Goal: Information Seeking & Learning: Learn about a topic

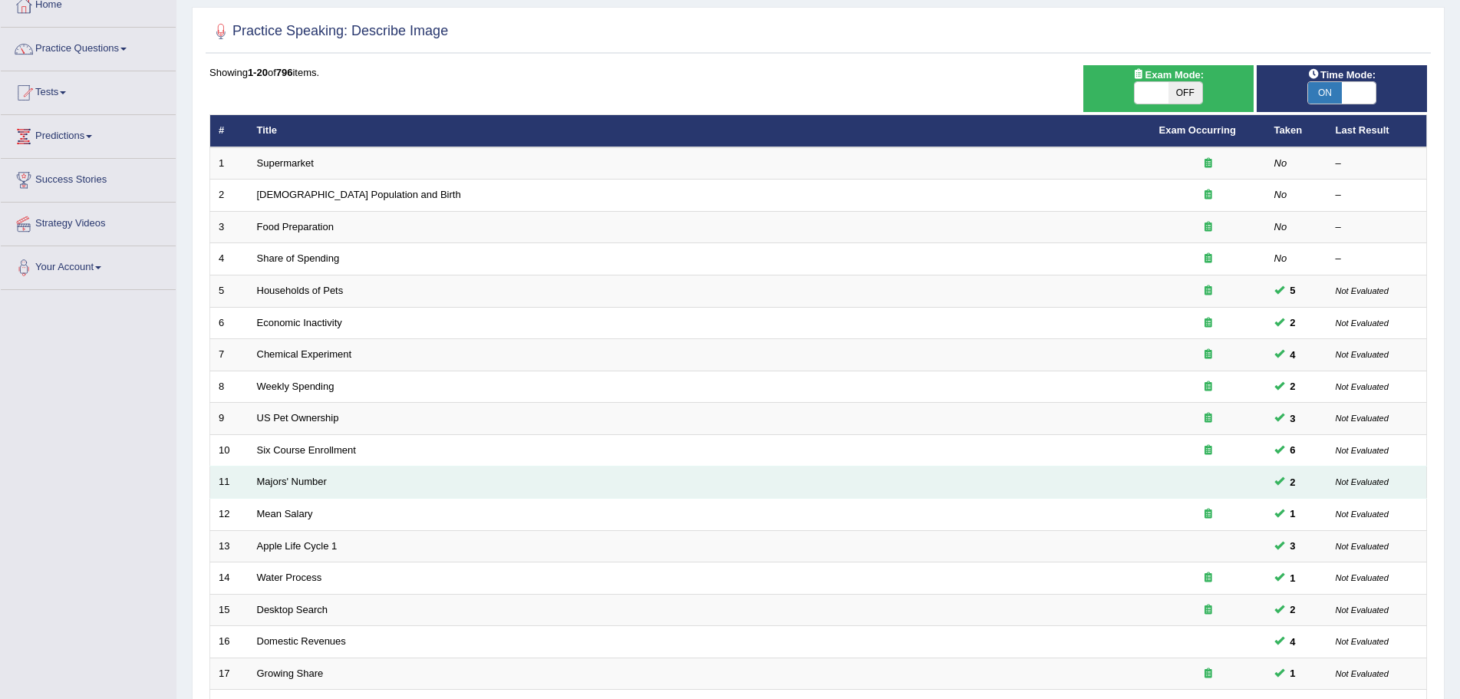
scroll to position [317, 0]
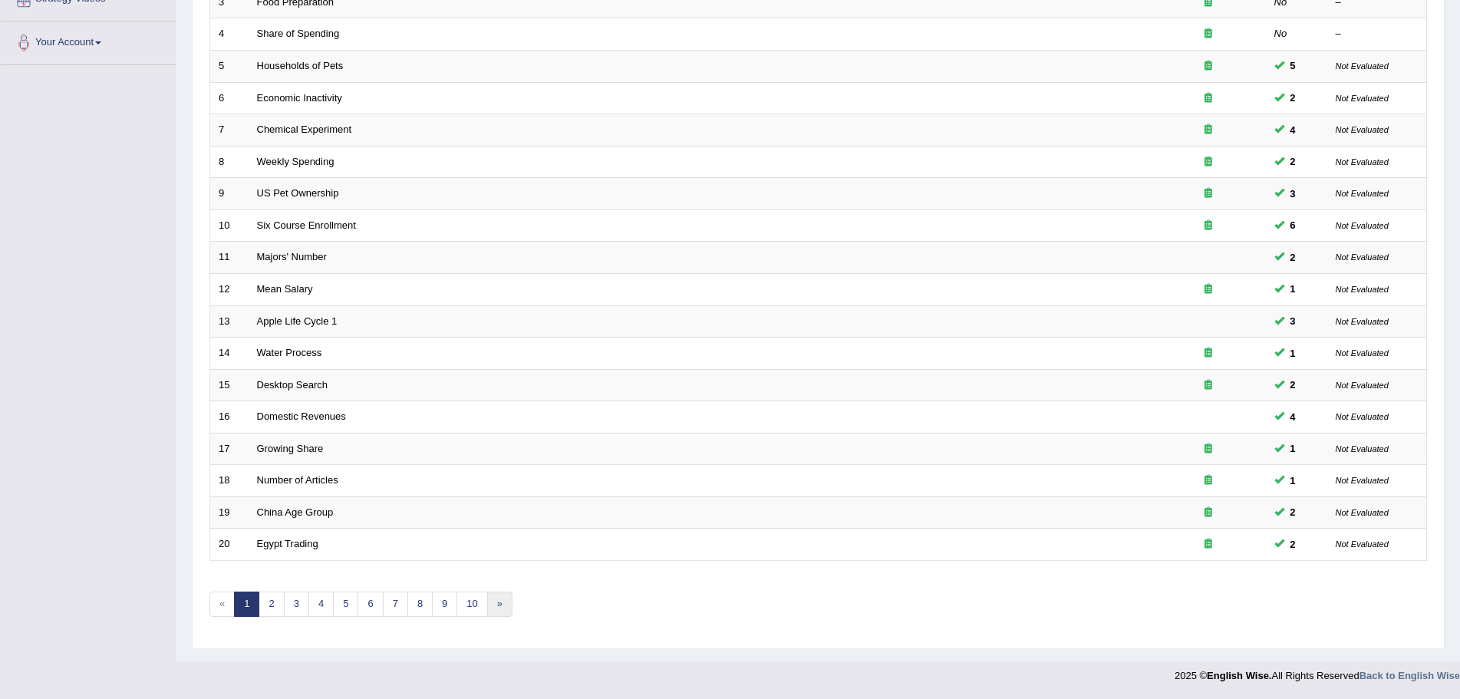
click at [493, 602] on link "»" at bounding box center [499, 604] width 25 height 25
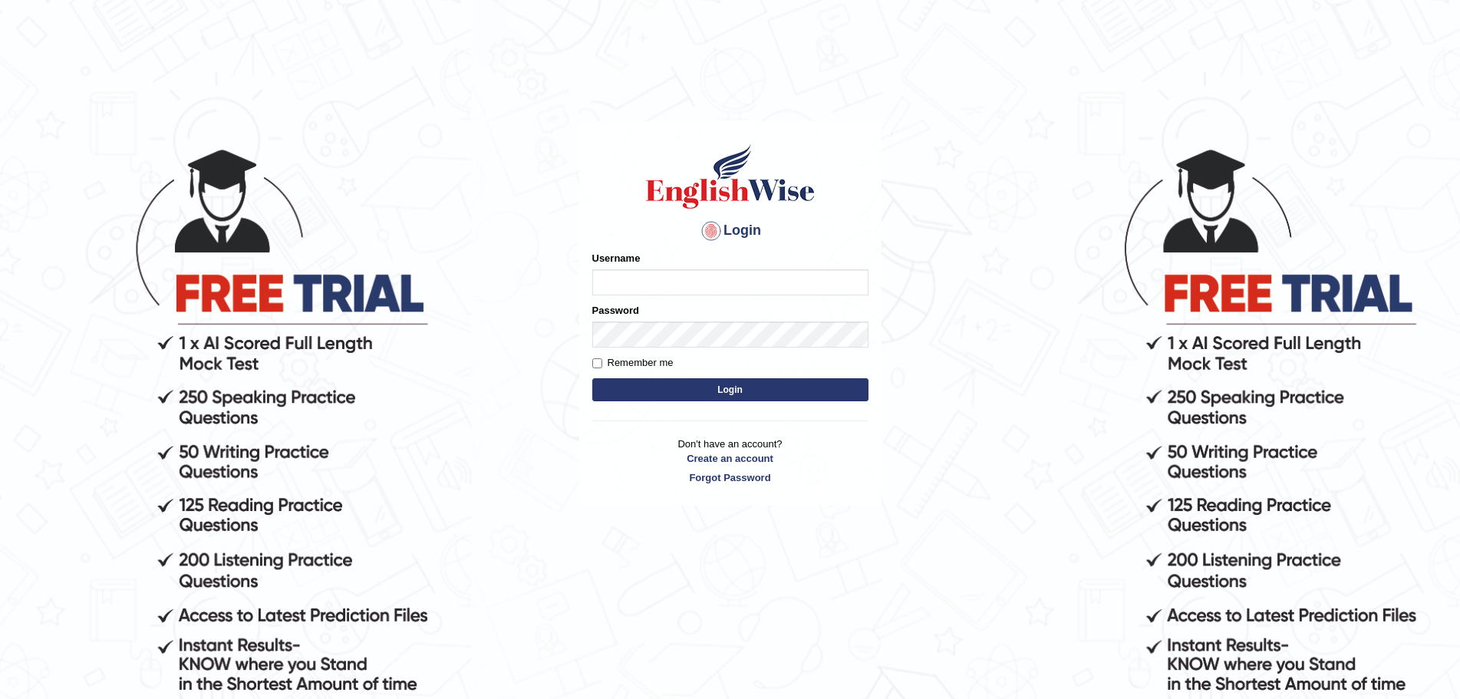
type input "Mugwunali"
click at [756, 388] on button "Login" at bounding box center [730, 389] width 276 height 23
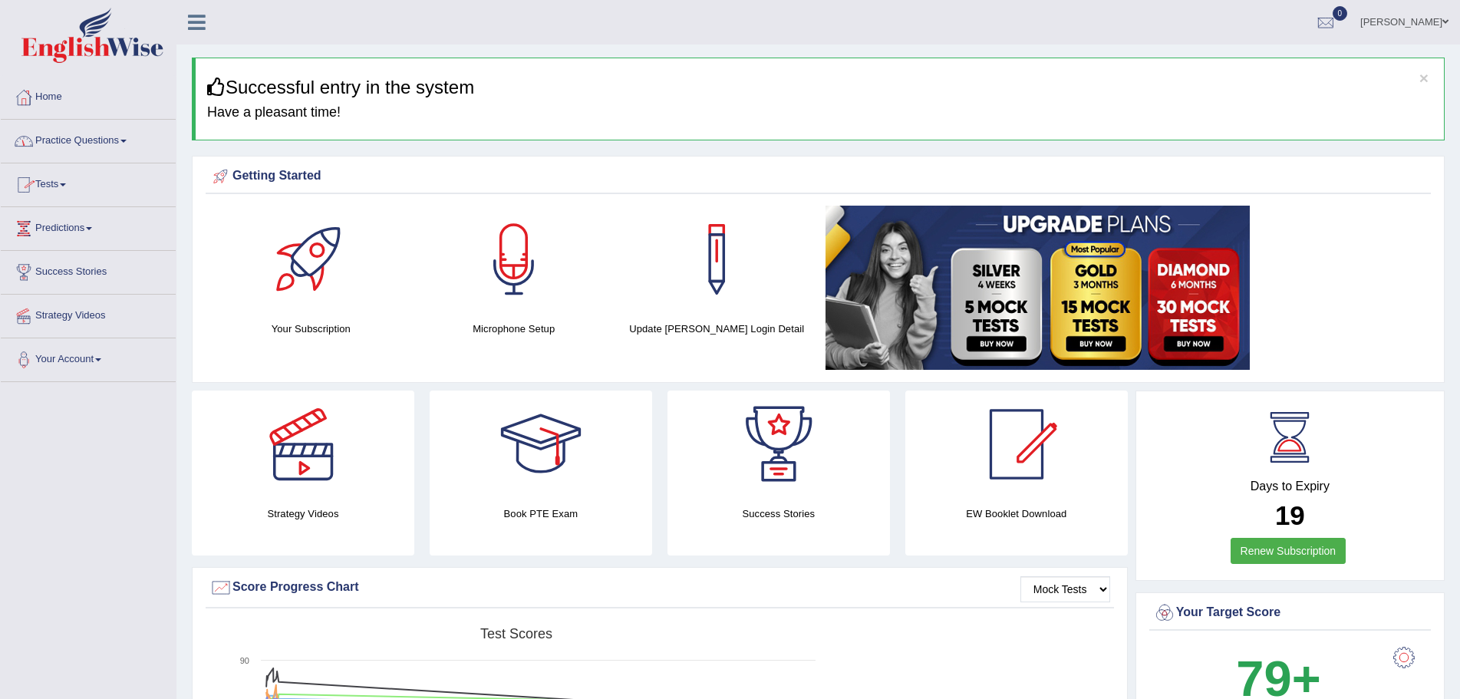
click at [127, 141] on span at bounding box center [123, 141] width 6 height 3
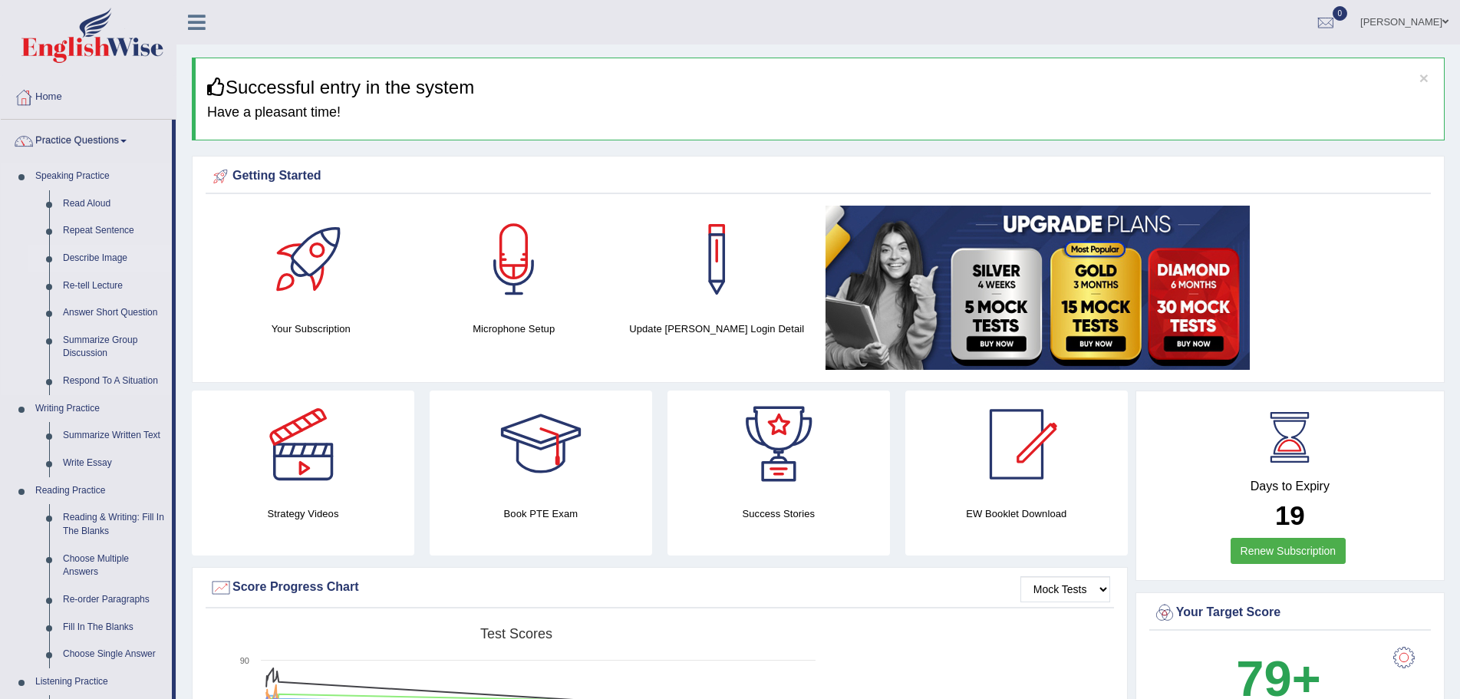
click at [91, 256] on link "Describe Image" at bounding box center [114, 259] width 116 height 28
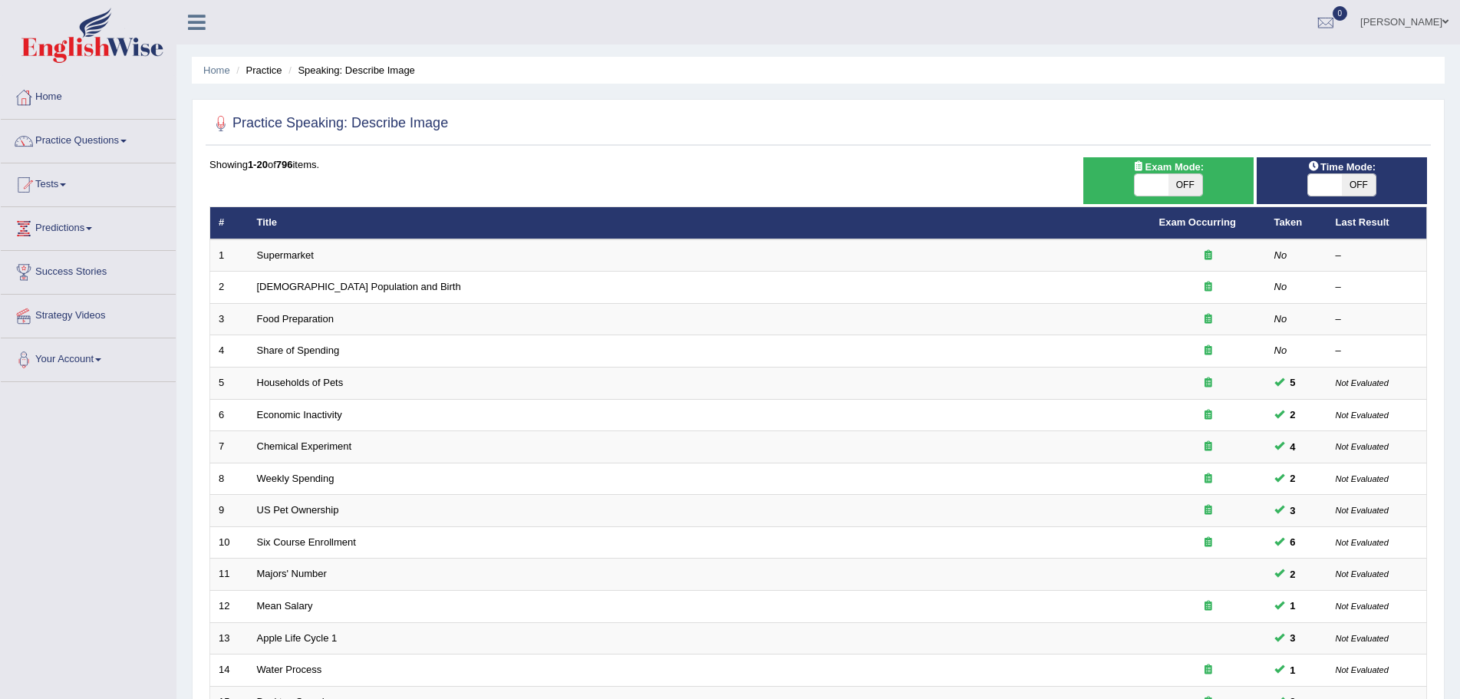
click at [1354, 185] on span "OFF" at bounding box center [1359, 184] width 34 height 21
checkbox input "true"
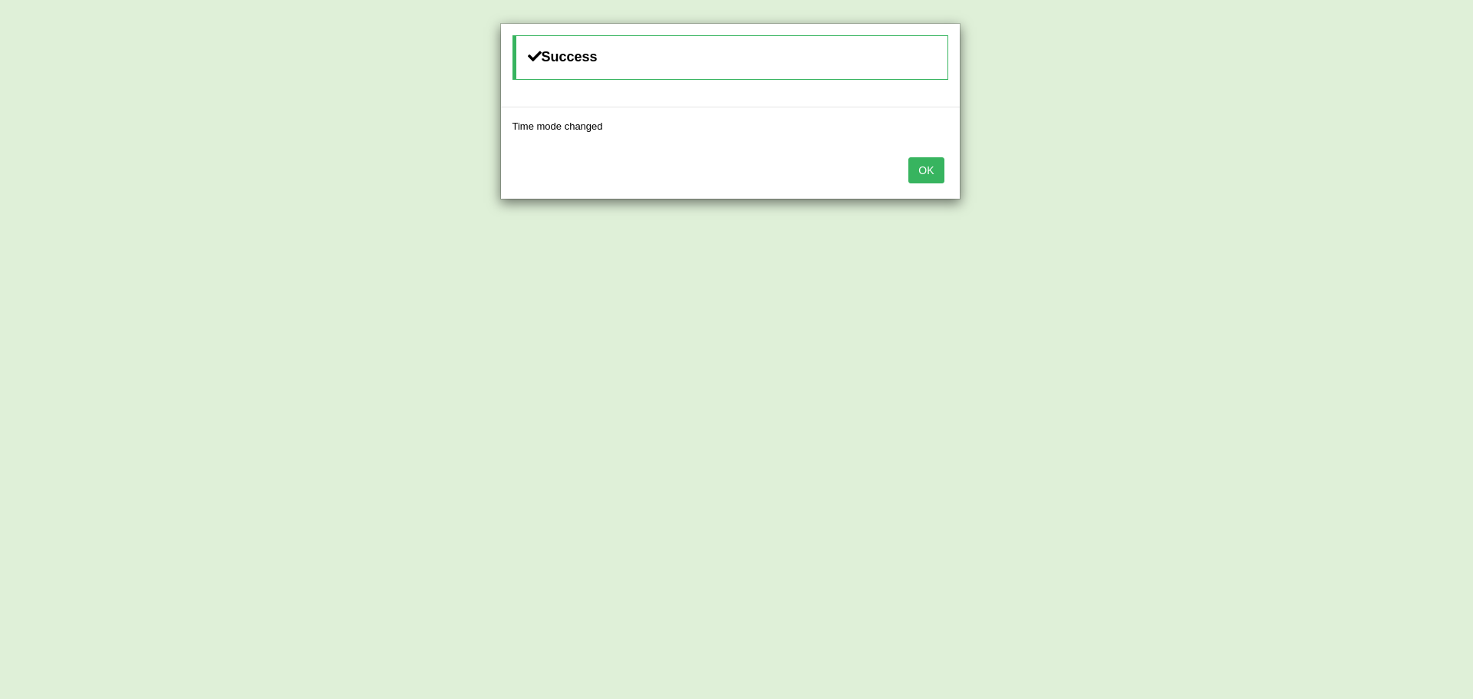
click at [932, 165] on button "OK" at bounding box center [926, 170] width 35 height 26
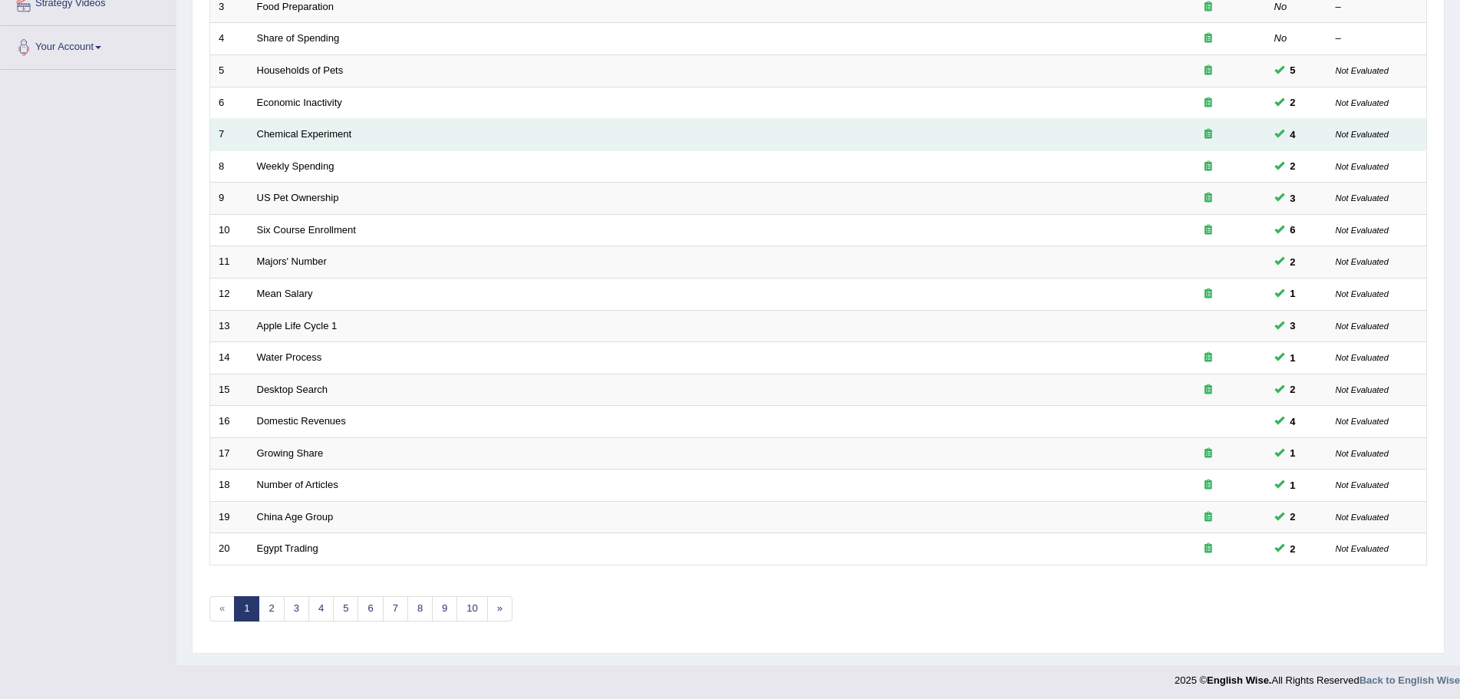
scroll to position [317, 0]
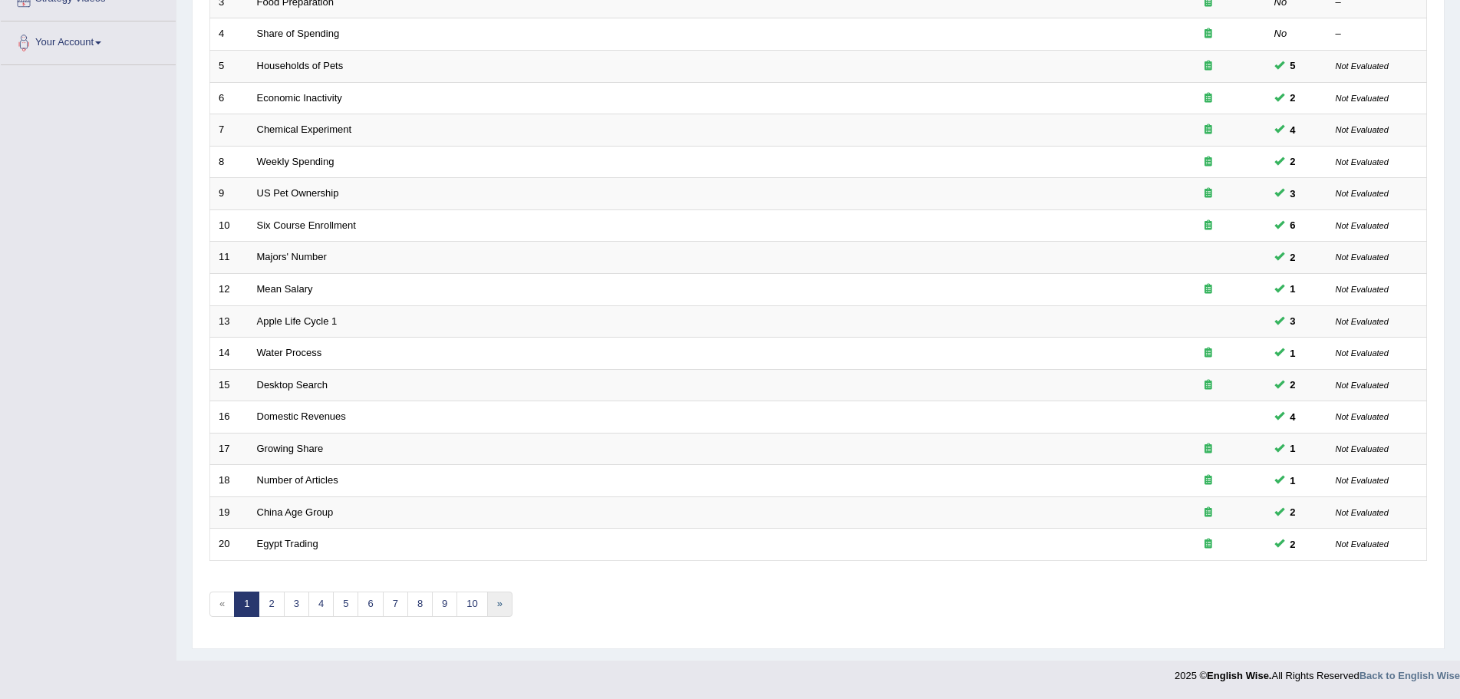
click at [496, 602] on link "»" at bounding box center [499, 604] width 25 height 25
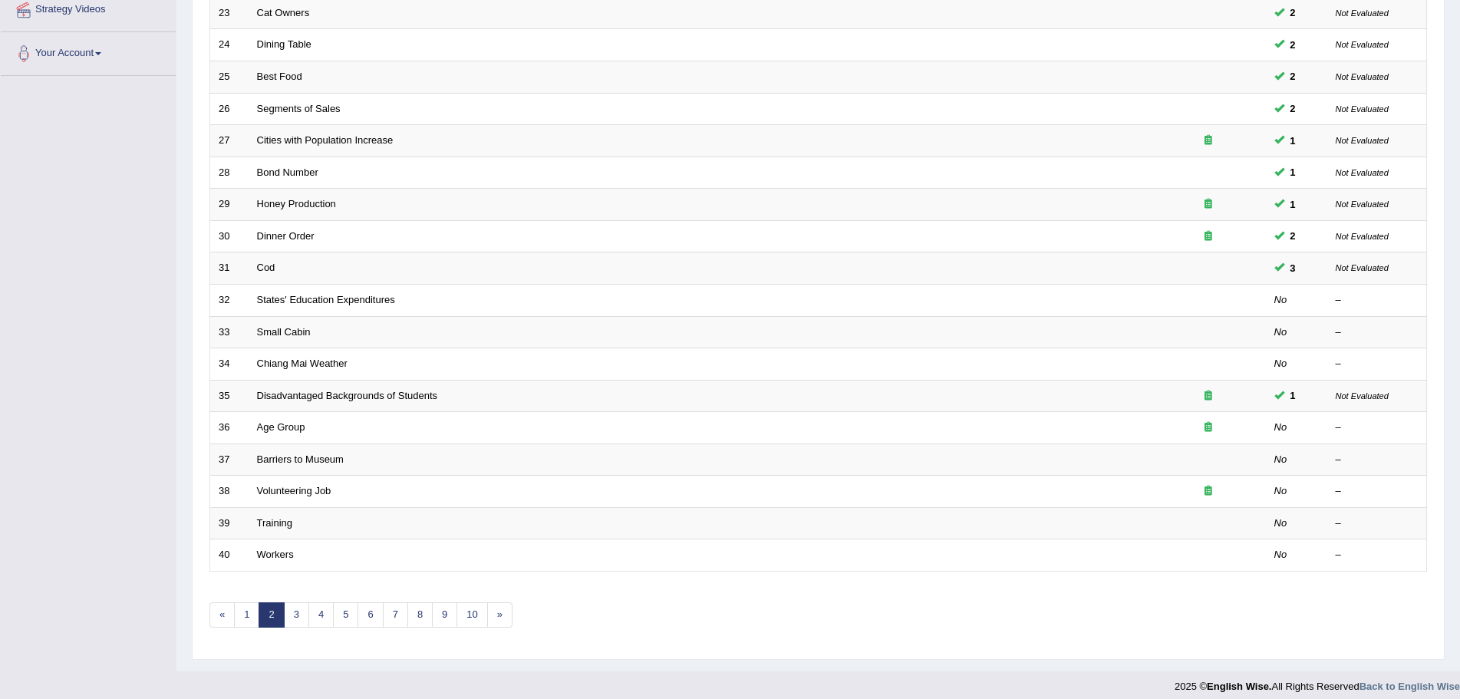
scroll to position [317, 0]
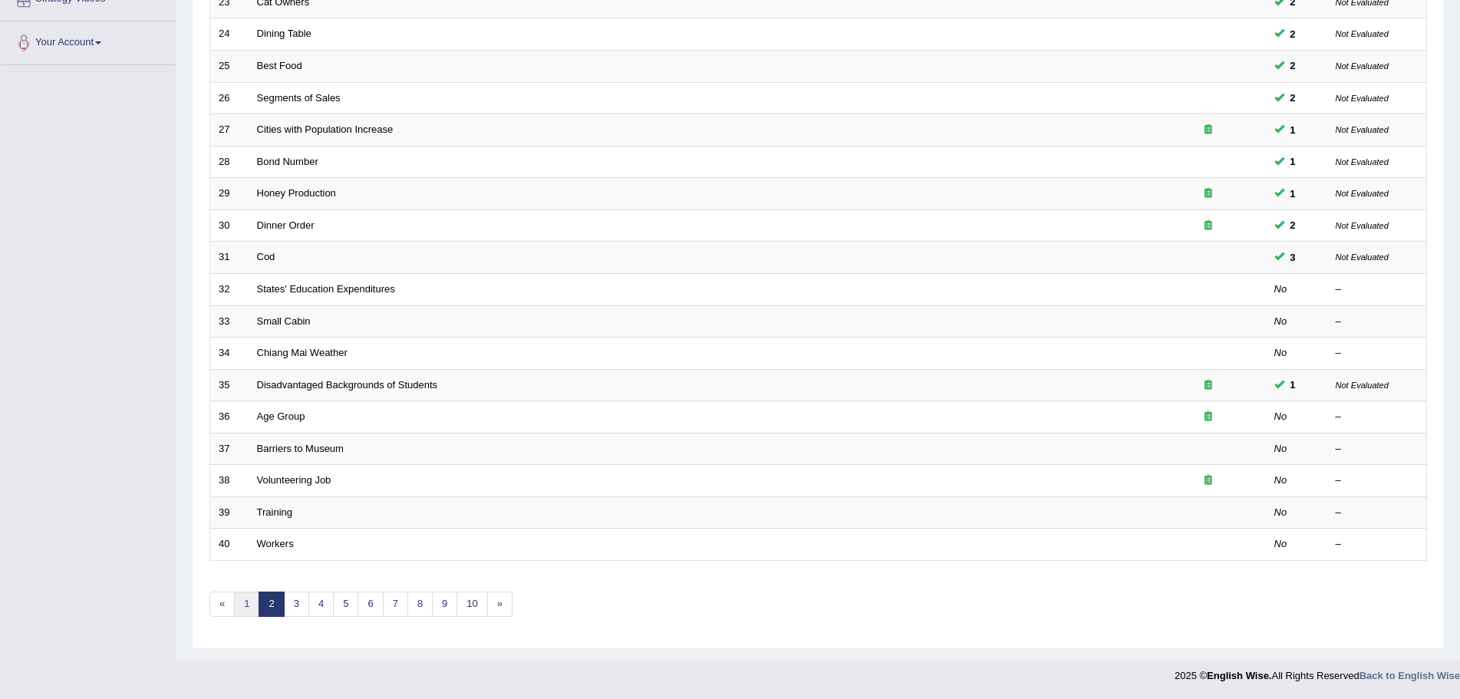
click at [244, 607] on link "1" at bounding box center [246, 604] width 25 height 25
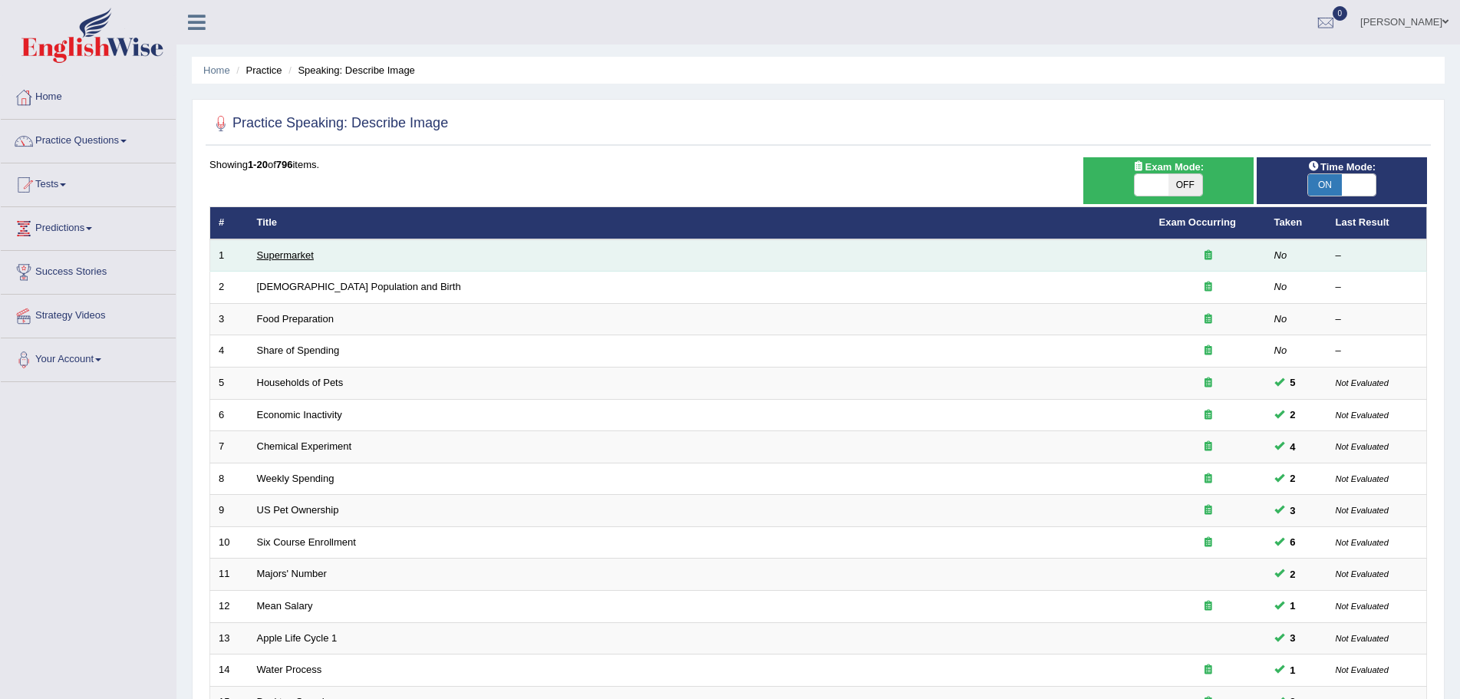
click at [294, 256] on link "Supermarket" at bounding box center [285, 255] width 57 height 12
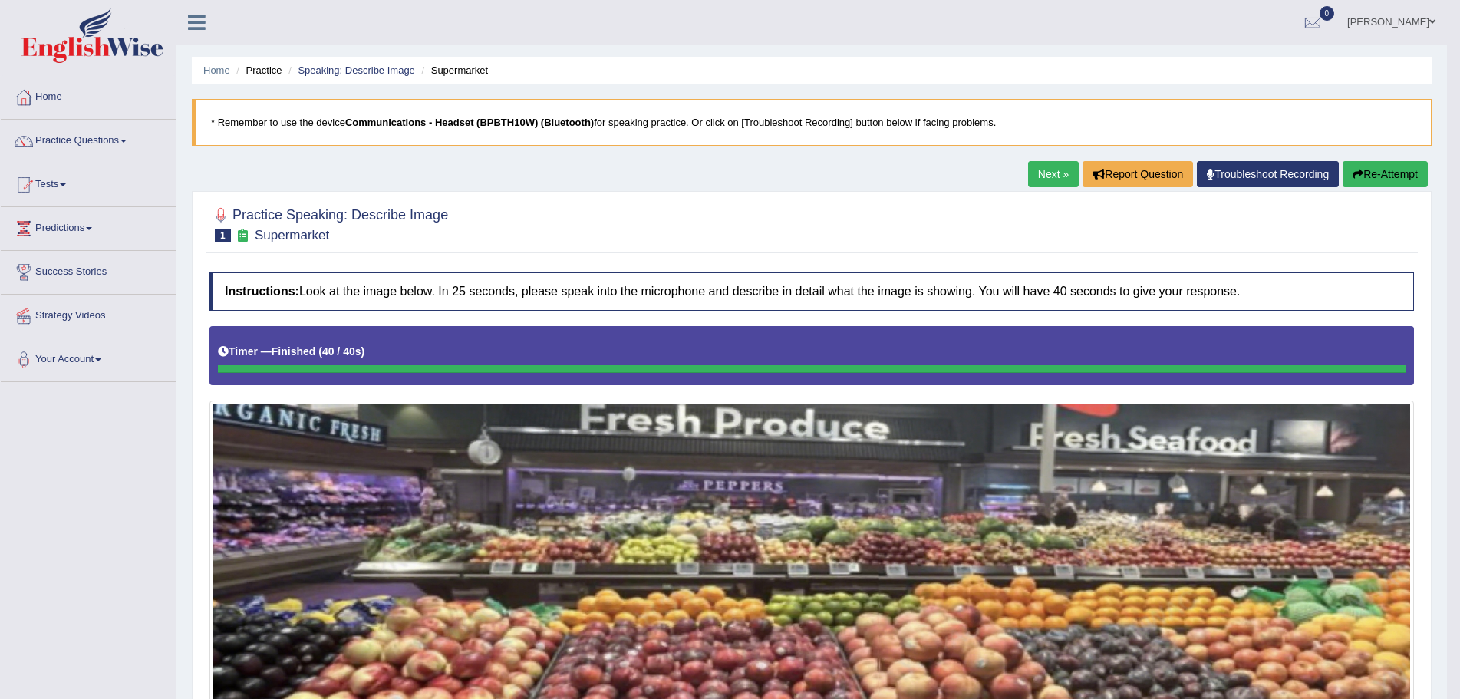
click at [1363, 172] on button "Re-Attempt" at bounding box center [1385, 174] width 85 height 26
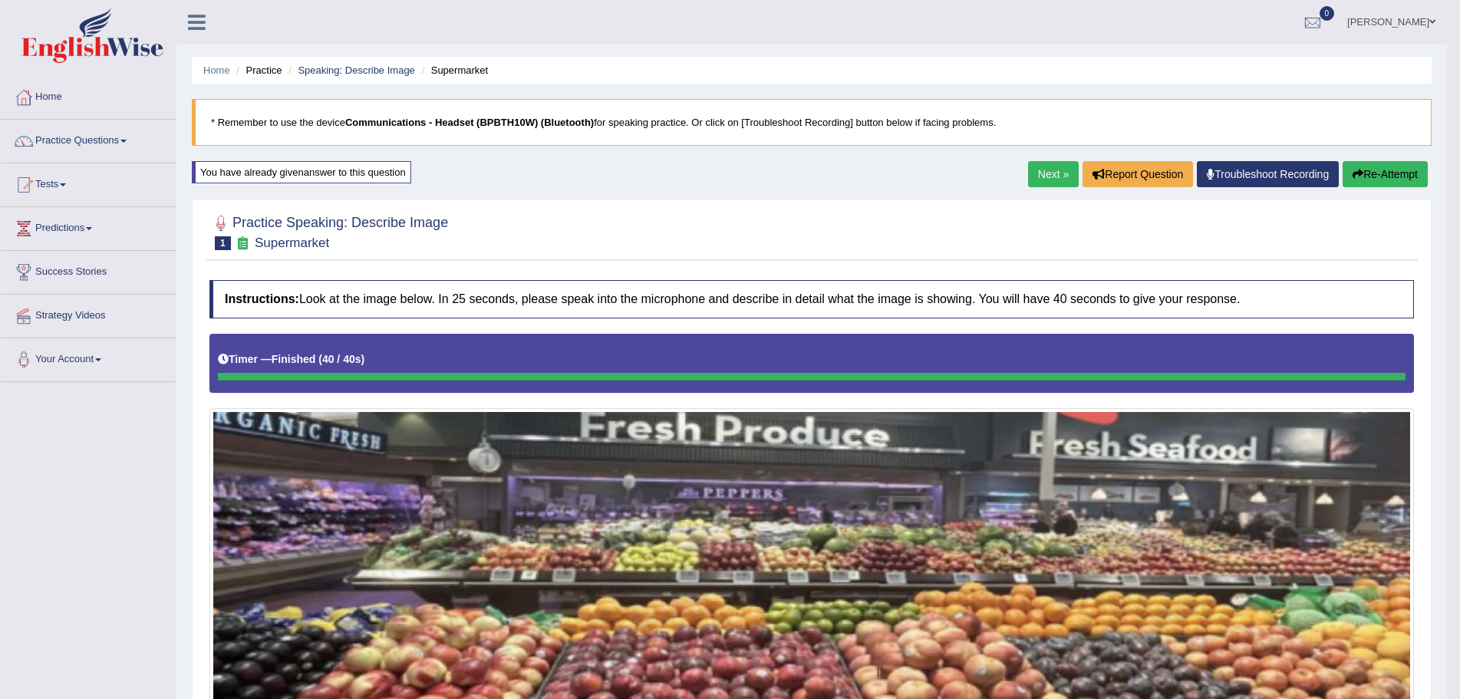
click at [1353, 174] on icon "button" at bounding box center [1358, 174] width 11 height 11
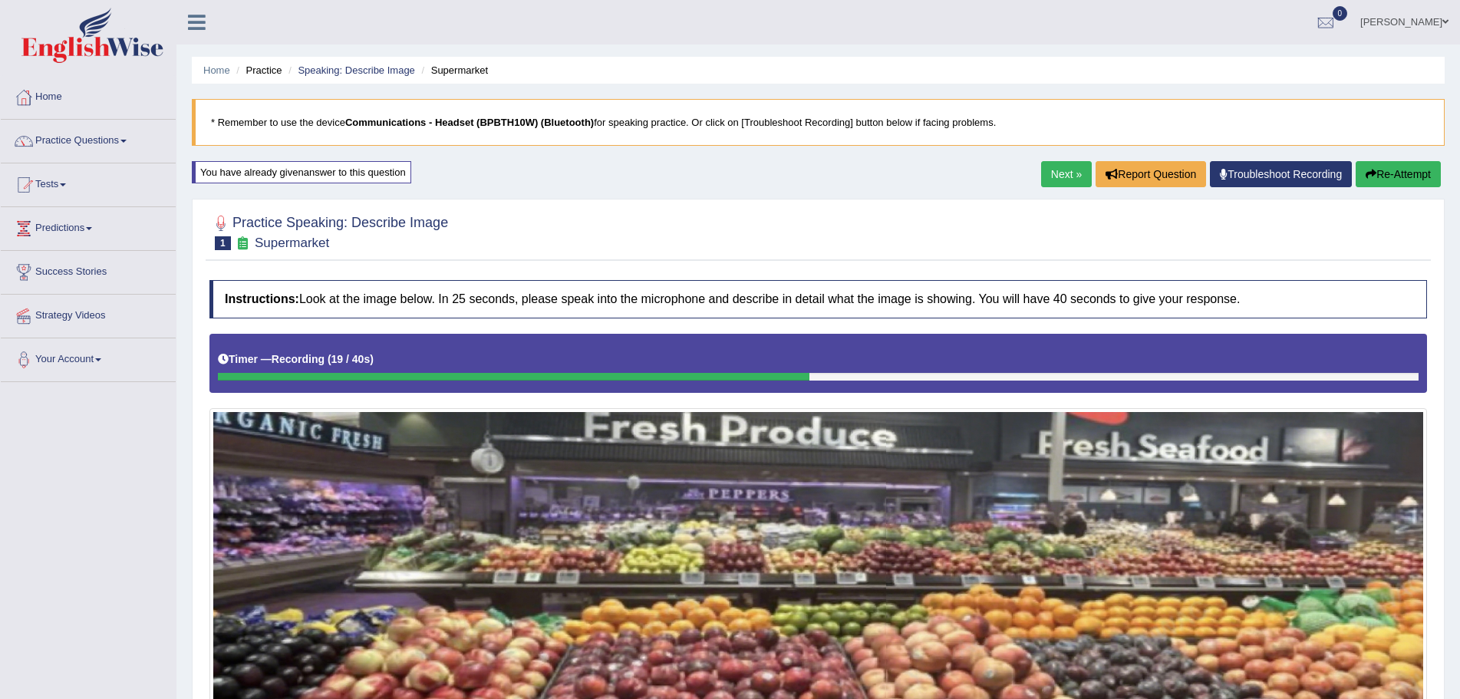
click at [1402, 169] on button "Re-Attempt" at bounding box center [1398, 174] width 85 height 26
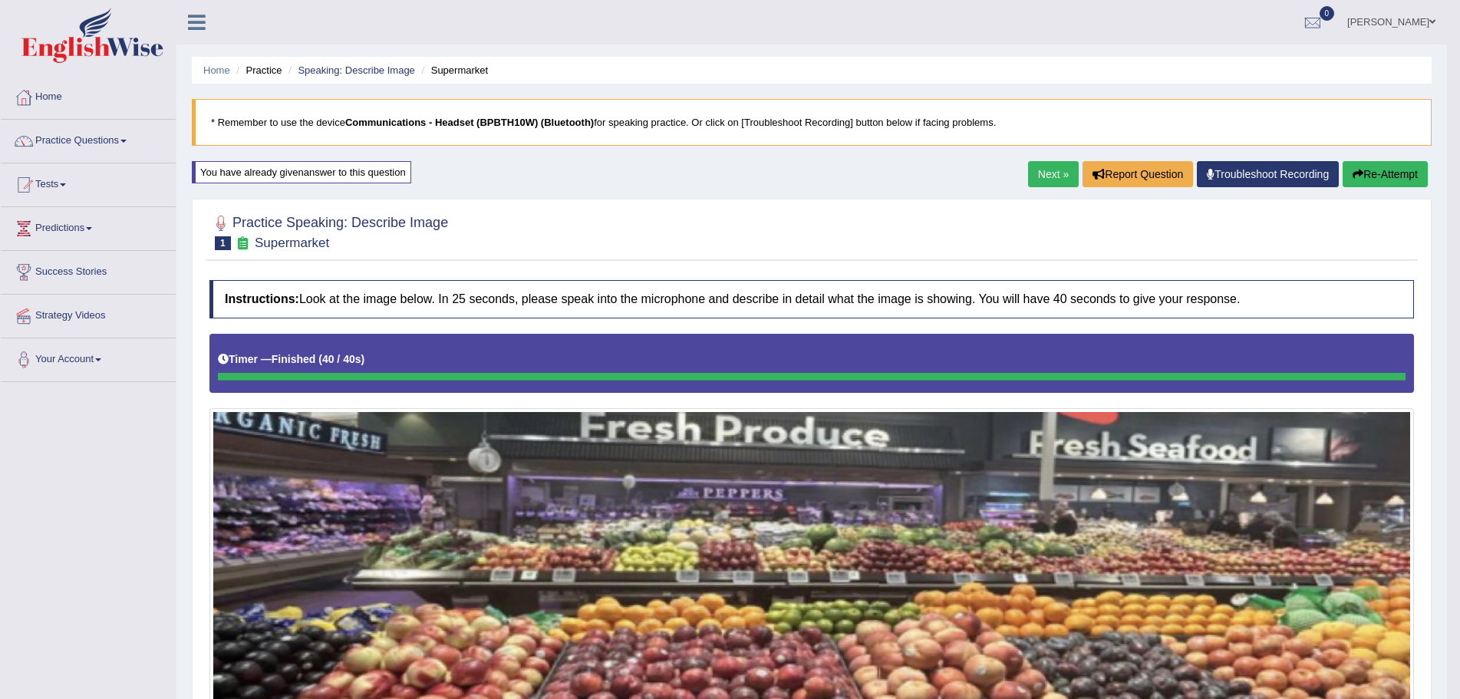
click at [1379, 173] on button "Re-Attempt" at bounding box center [1385, 174] width 85 height 26
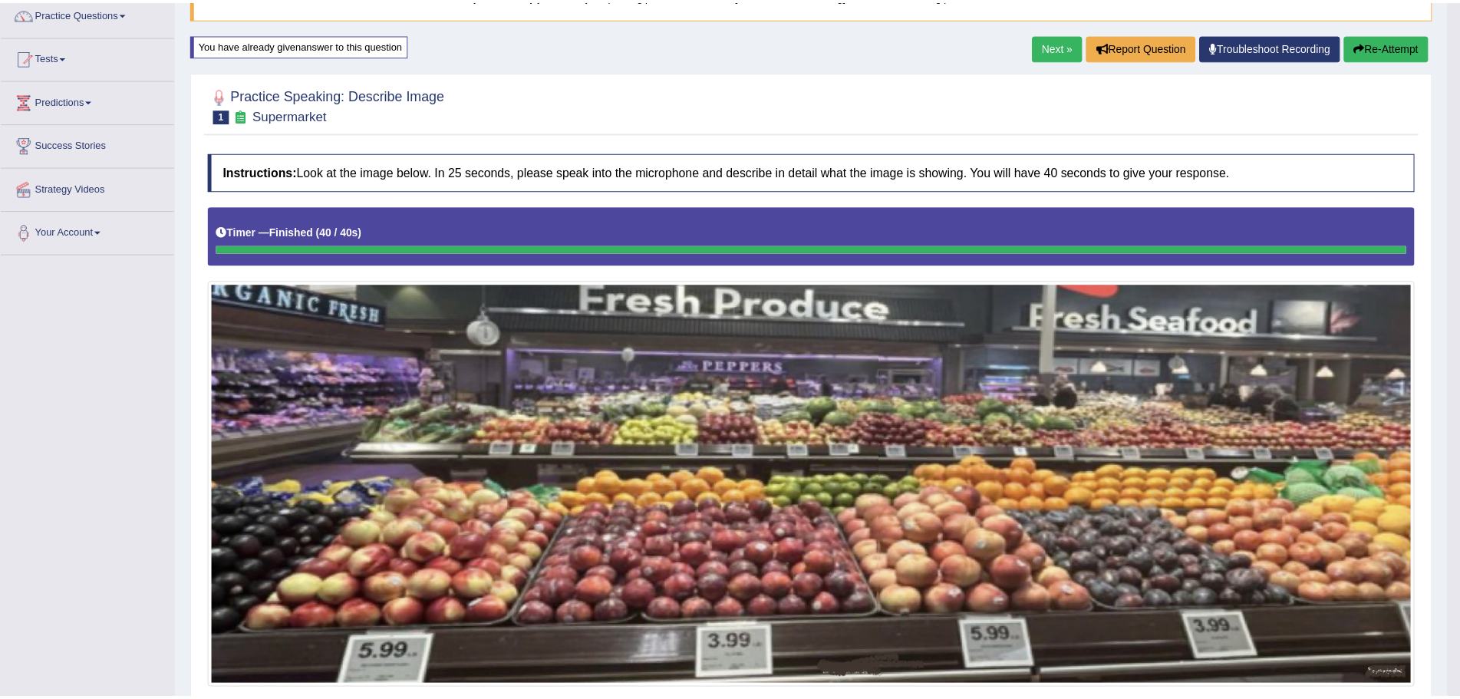
scroll to position [83, 0]
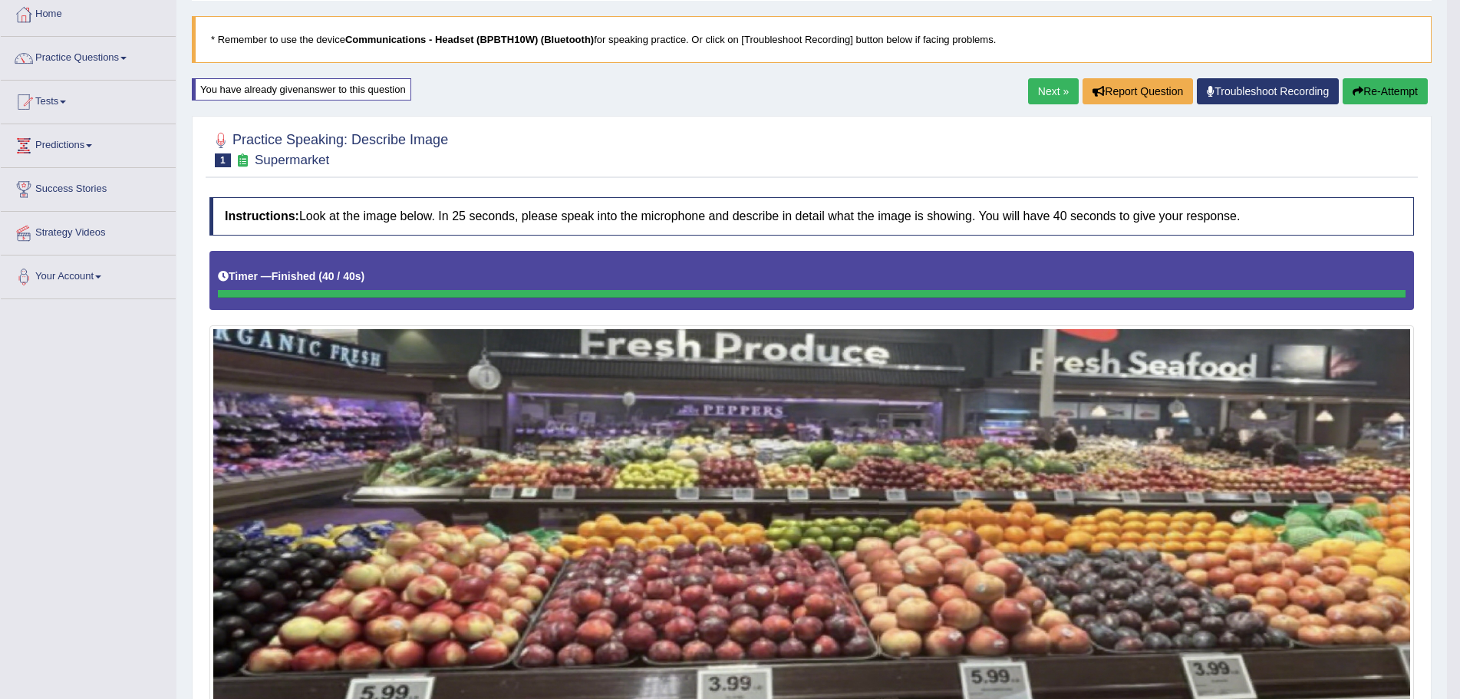
click at [1390, 91] on button "Re-Attempt" at bounding box center [1385, 91] width 85 height 26
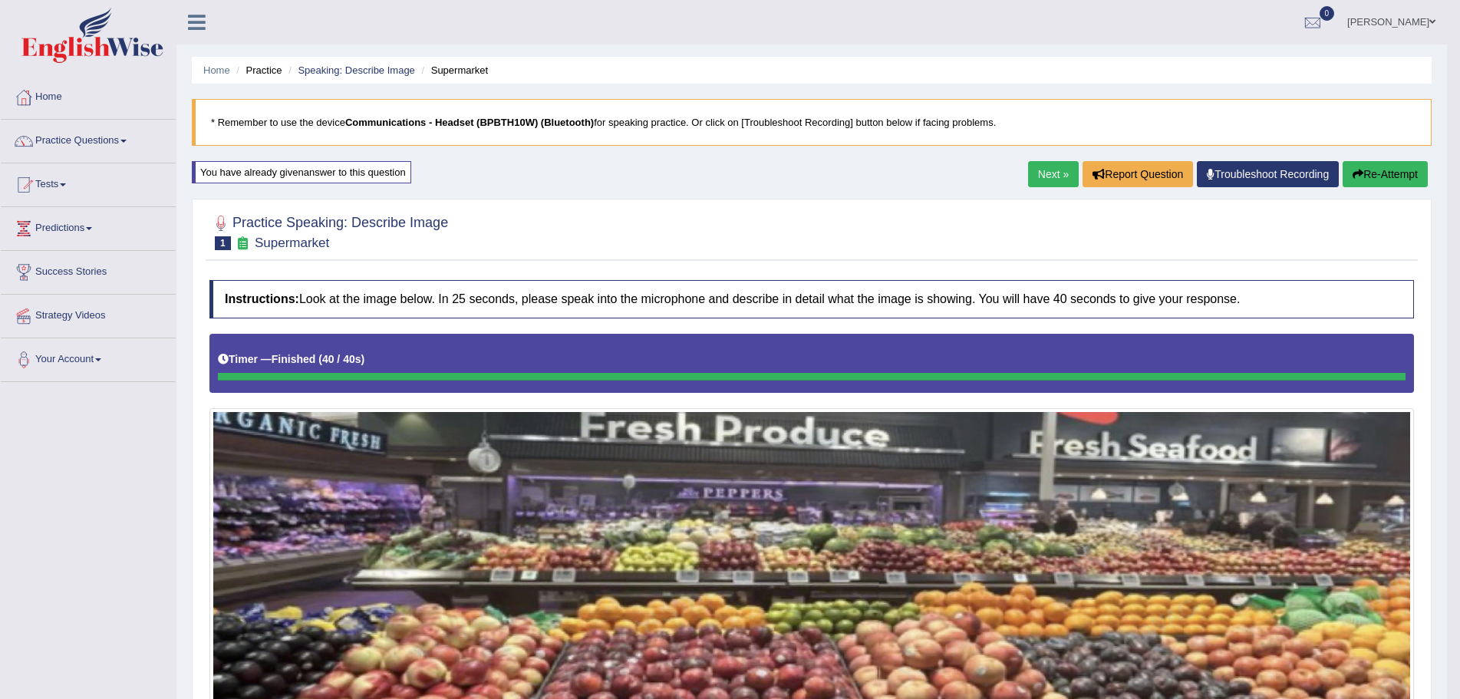
click at [1368, 175] on button "Re-Attempt" at bounding box center [1385, 174] width 85 height 26
click at [1040, 177] on link "Next »" at bounding box center [1053, 174] width 51 height 26
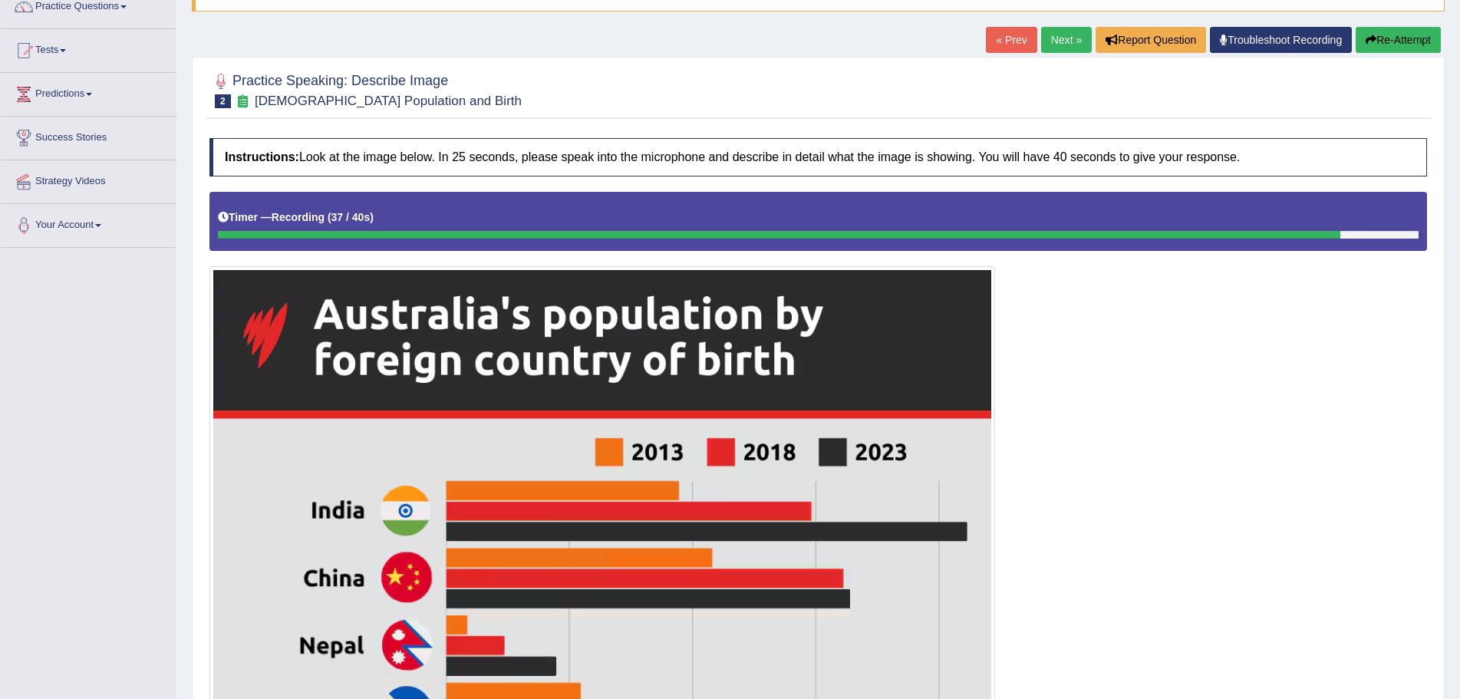
scroll to position [99, 0]
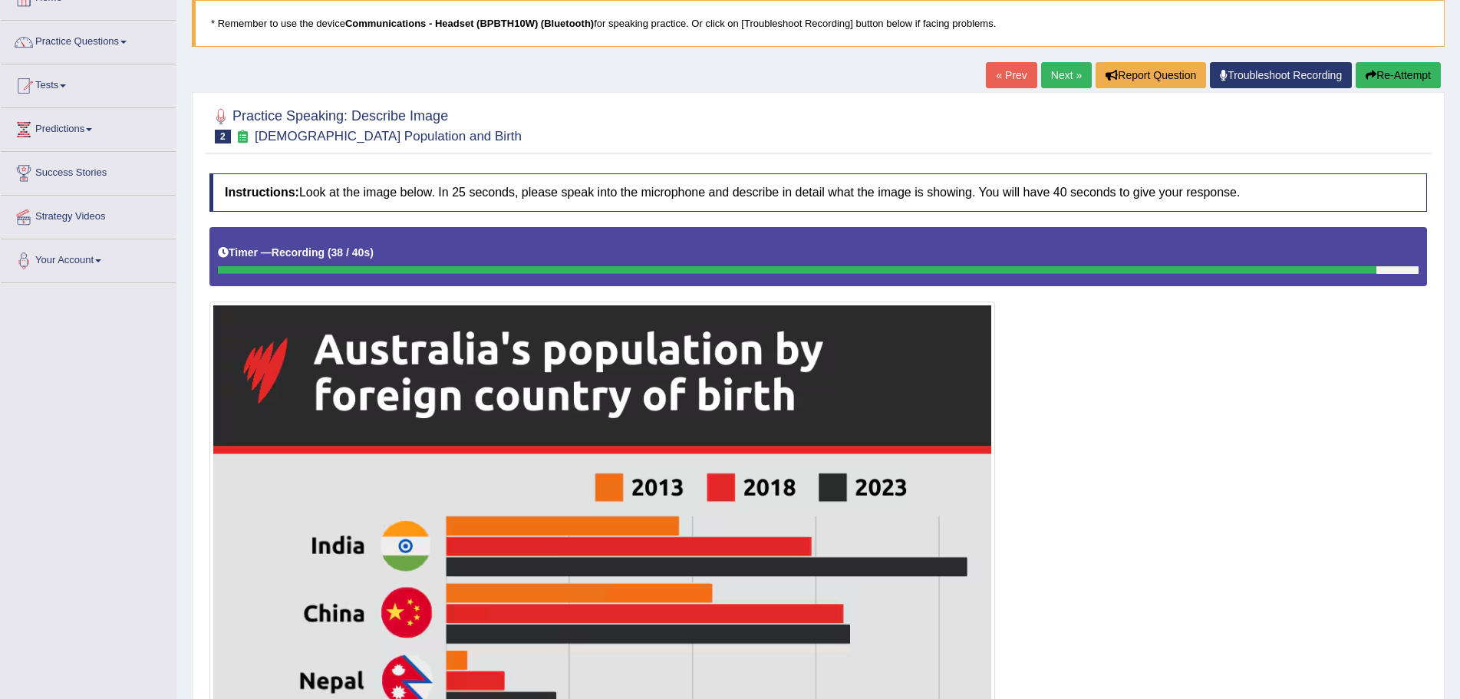
click at [1378, 80] on button "Re-Attempt" at bounding box center [1398, 75] width 85 height 26
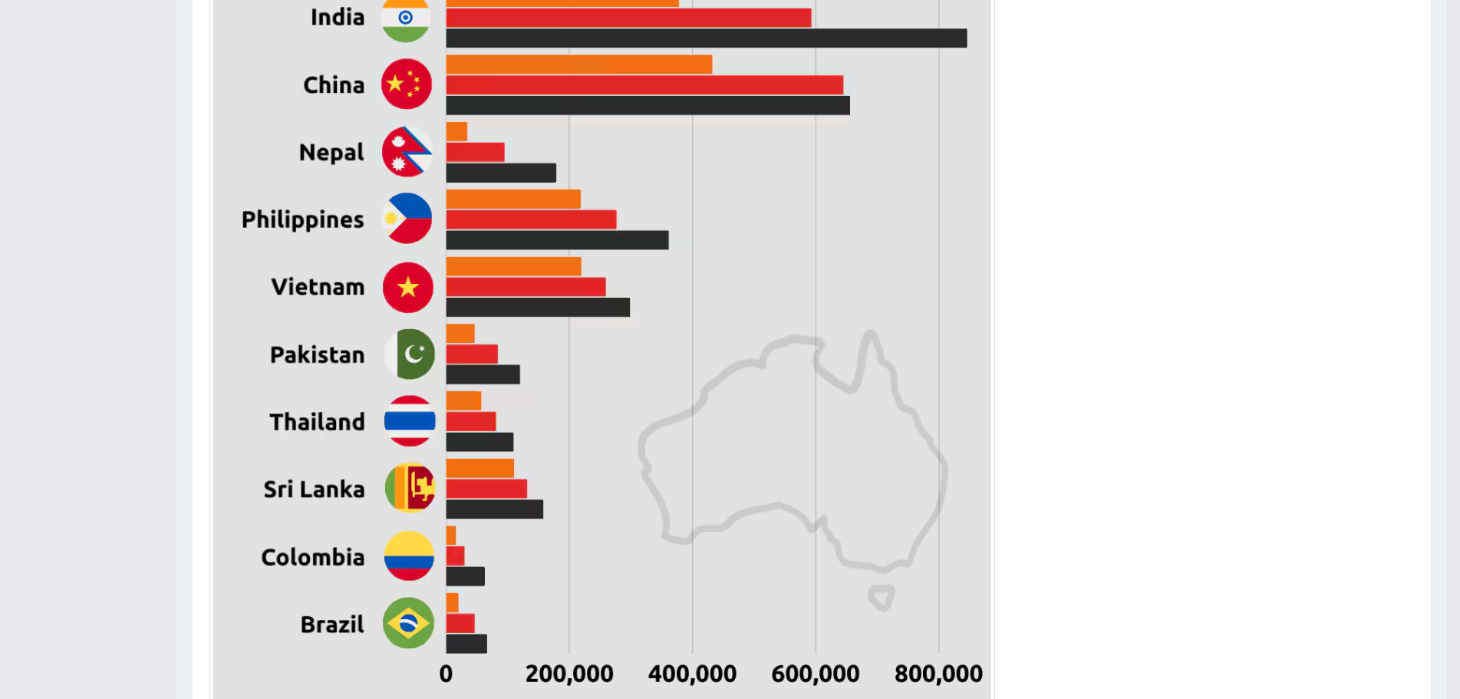
scroll to position [592, 0]
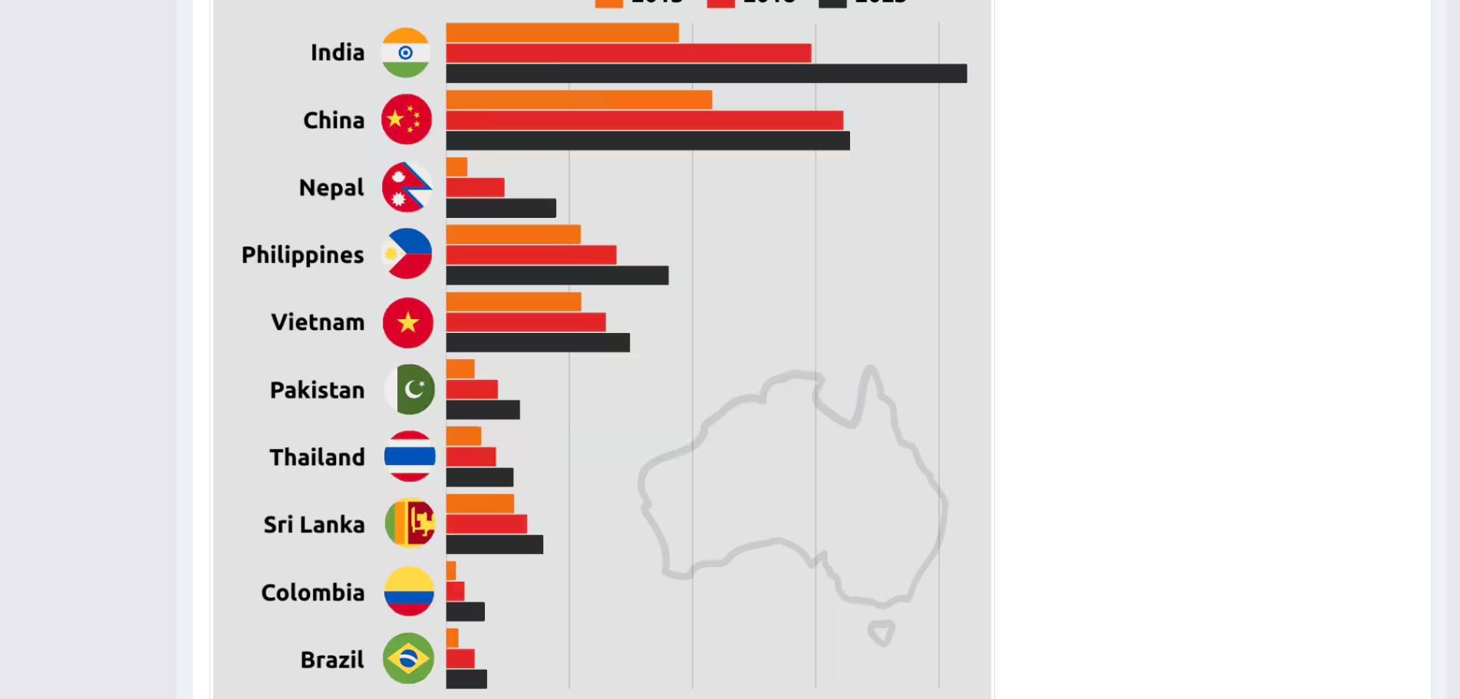
click at [1088, 255] on div at bounding box center [812, 271] width 1205 height 1074
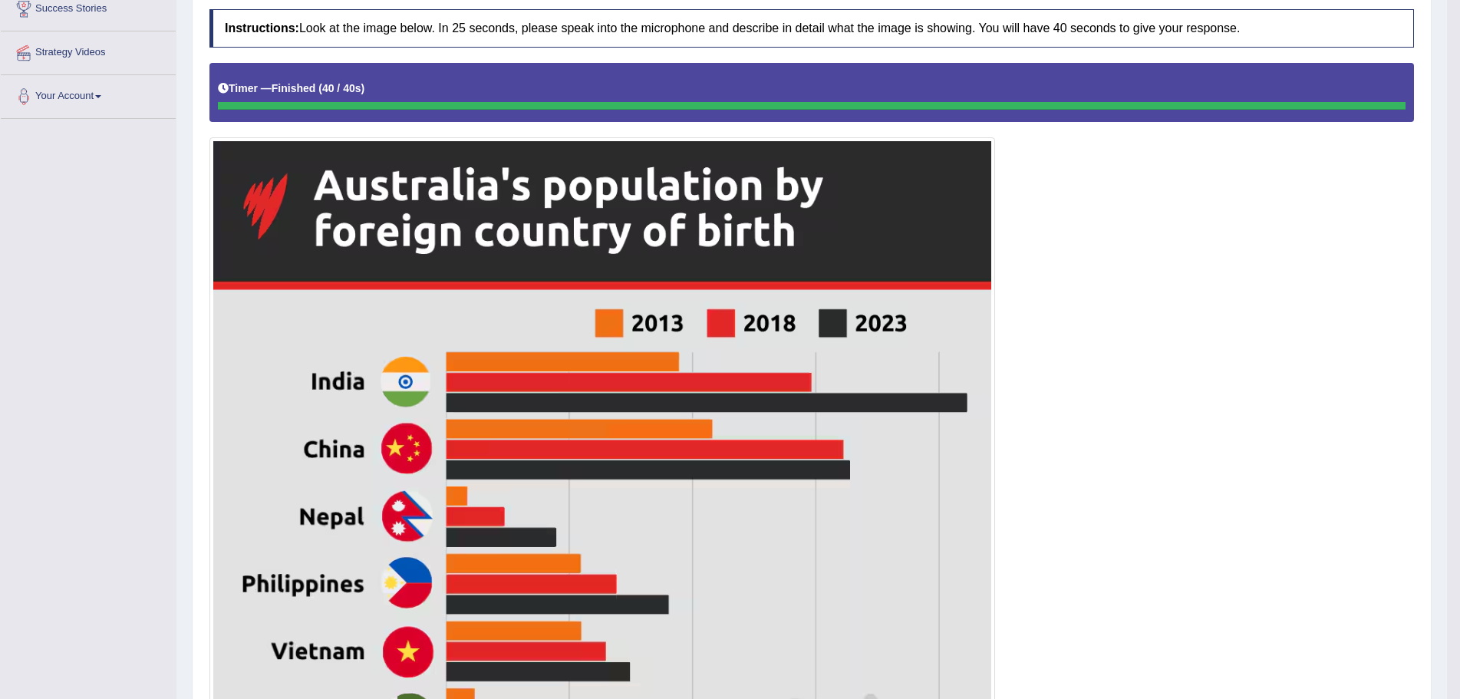
scroll to position [0, 0]
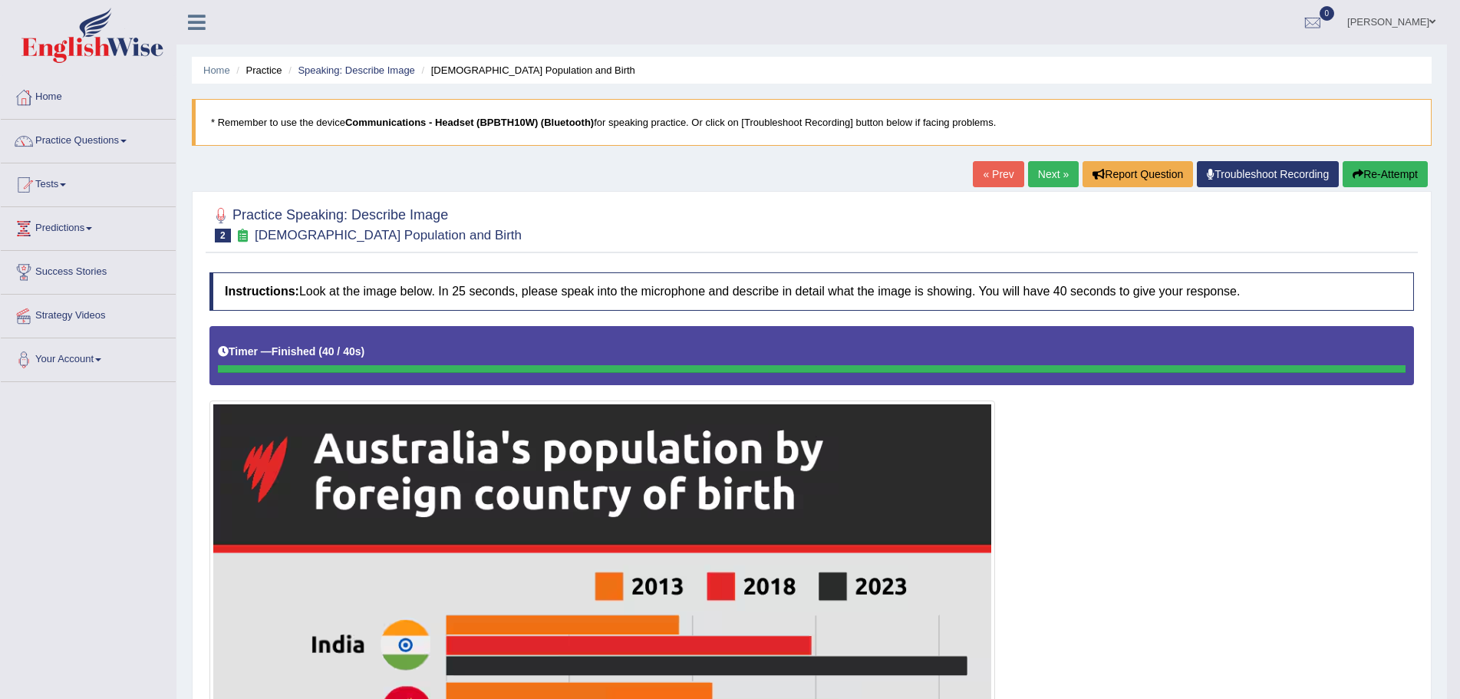
click at [1384, 174] on button "Re-Attempt" at bounding box center [1385, 174] width 85 height 26
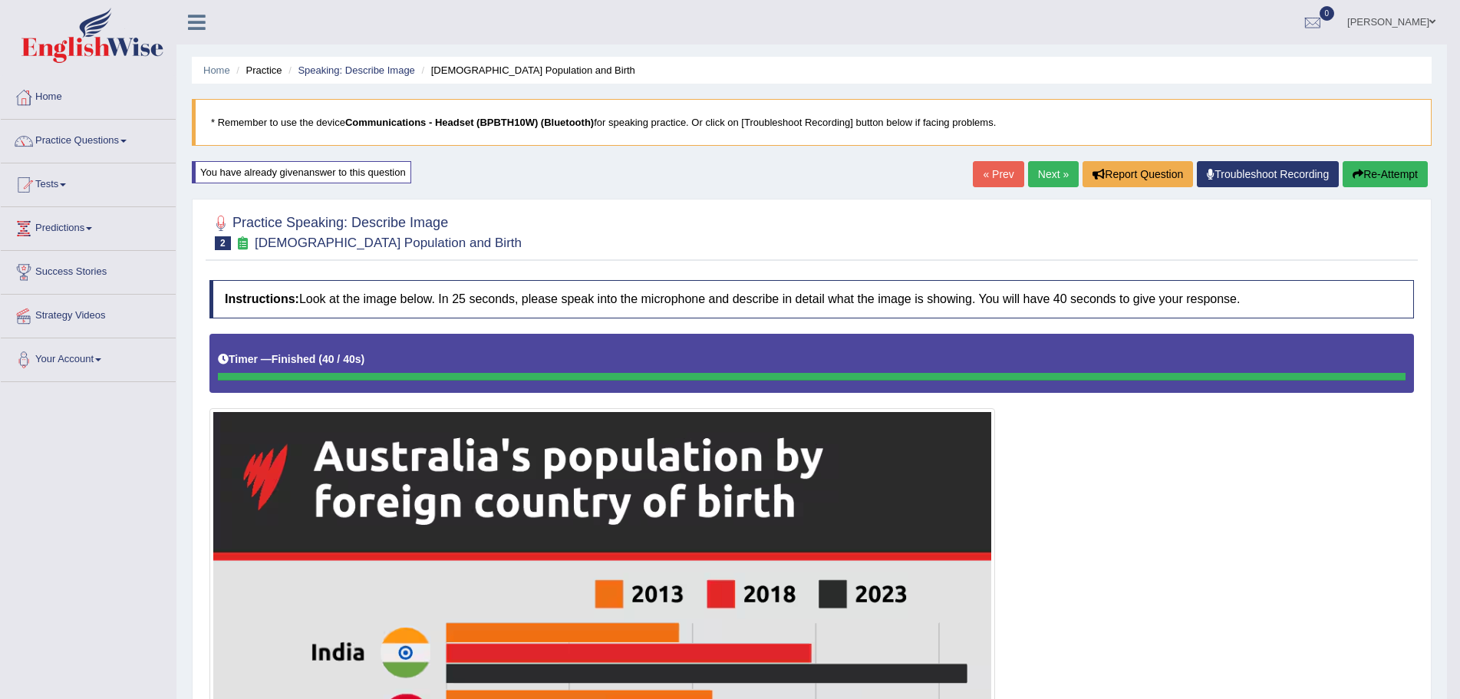
click at [1388, 173] on button "Re-Attempt" at bounding box center [1385, 174] width 85 height 26
click at [1047, 173] on link "Next »" at bounding box center [1053, 174] width 51 height 26
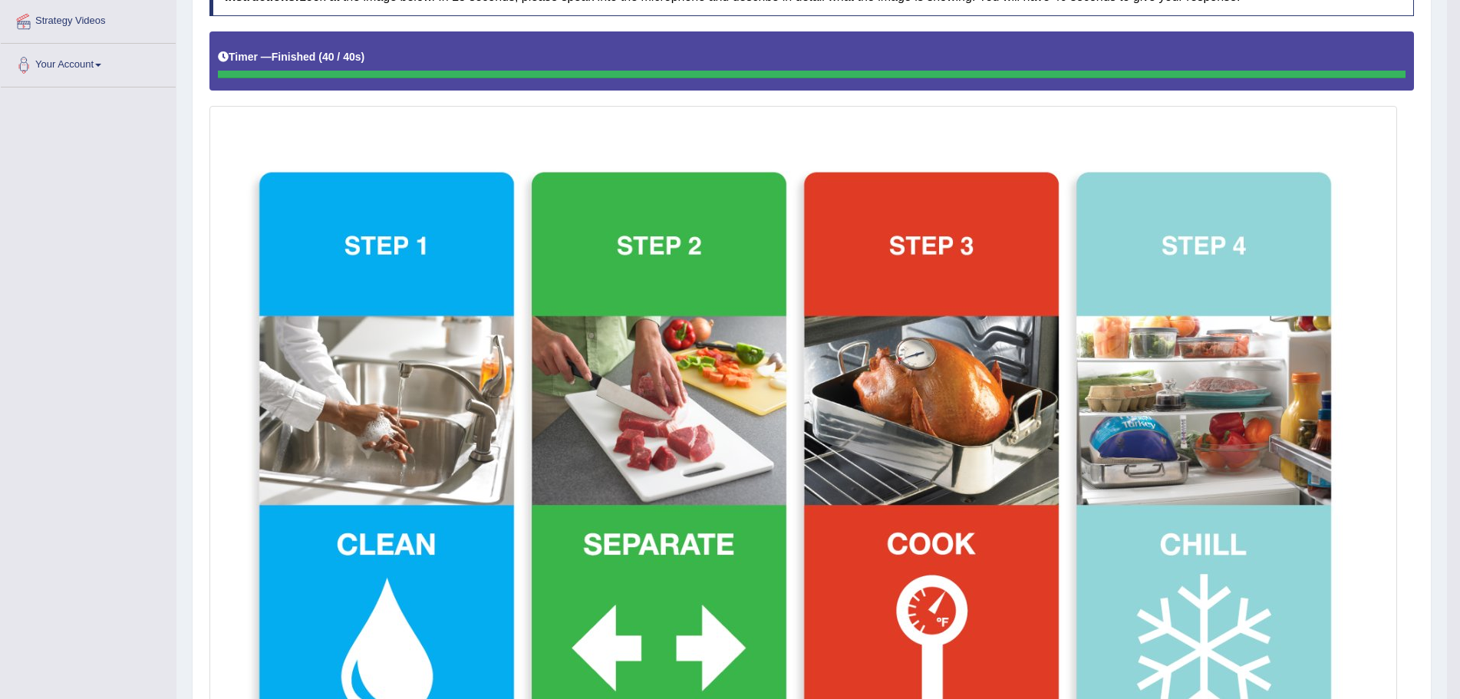
scroll to position [147, 0]
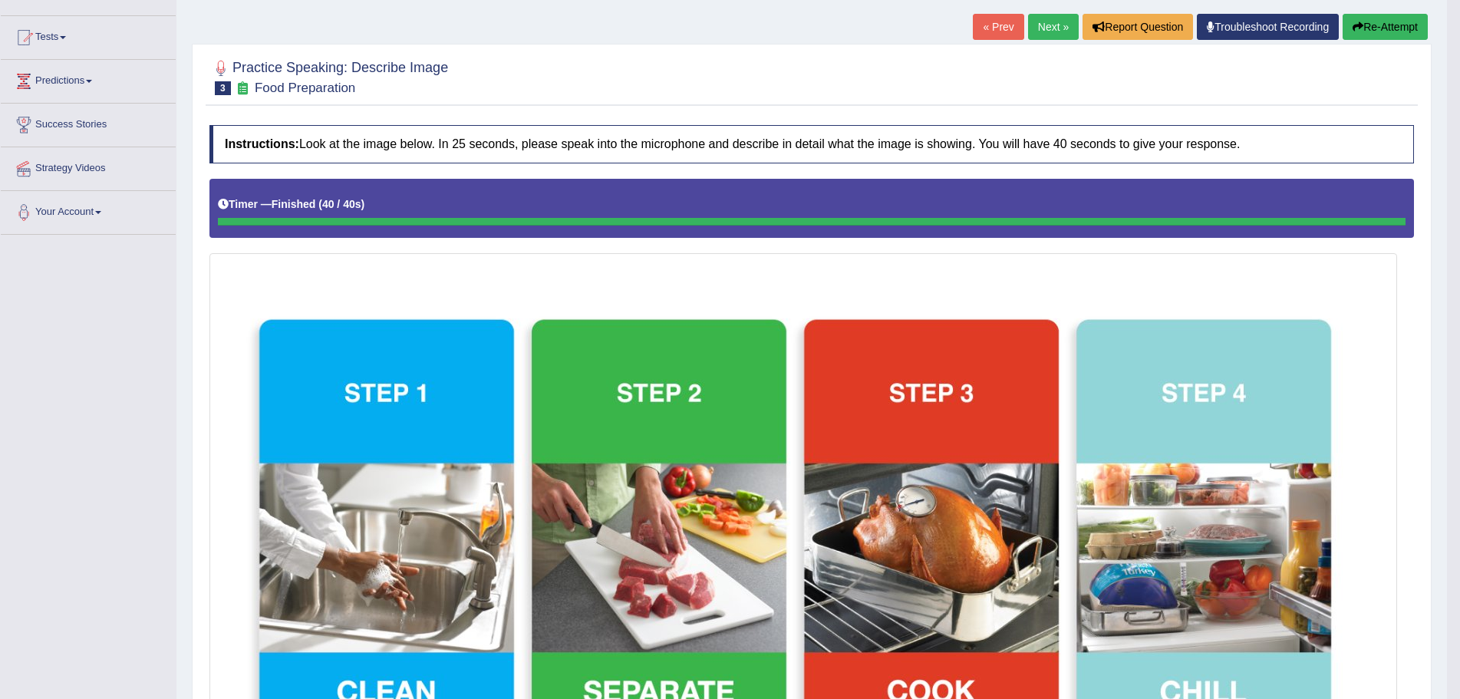
drag, startPoint x: 1388, startPoint y: 21, endPoint x: 1385, endPoint y: 29, distance: 9.0
click at [1387, 25] on button "Re-Attempt" at bounding box center [1385, 27] width 85 height 26
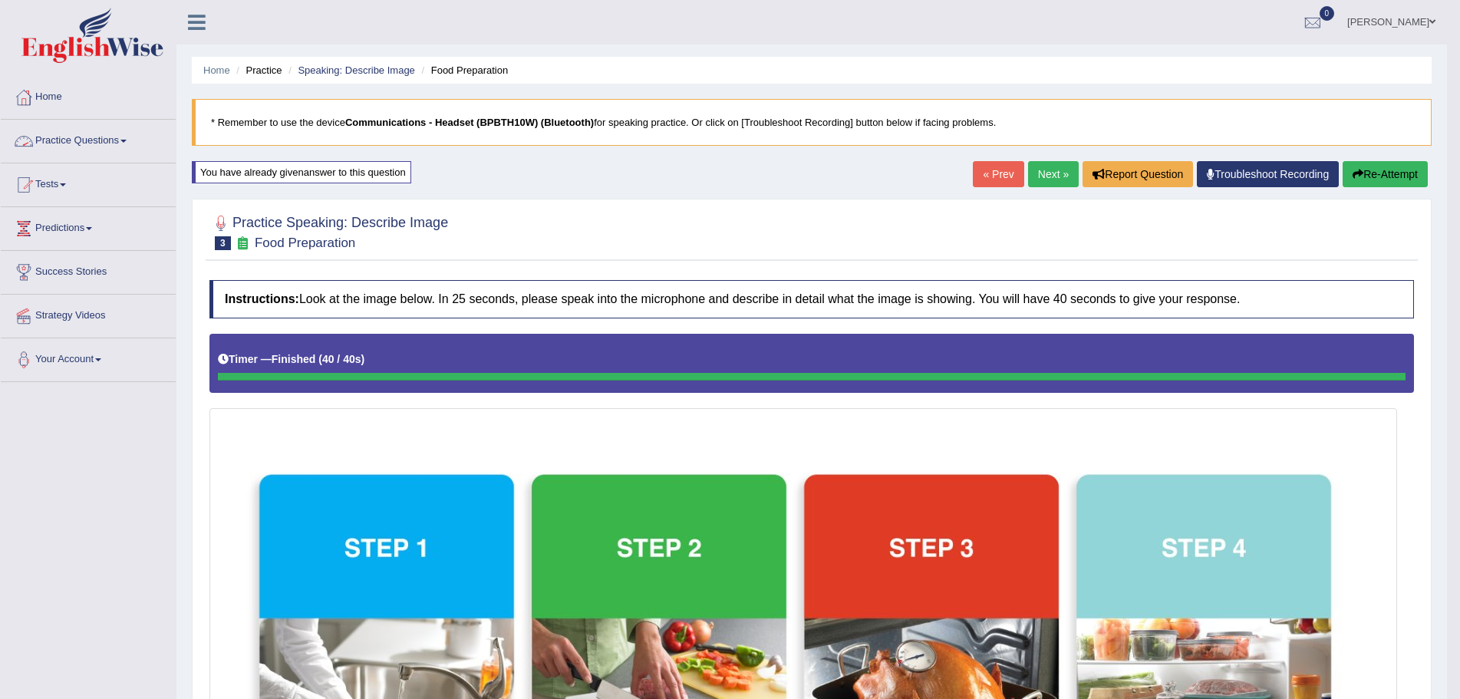
click at [124, 140] on link "Practice Questions" at bounding box center [88, 139] width 175 height 38
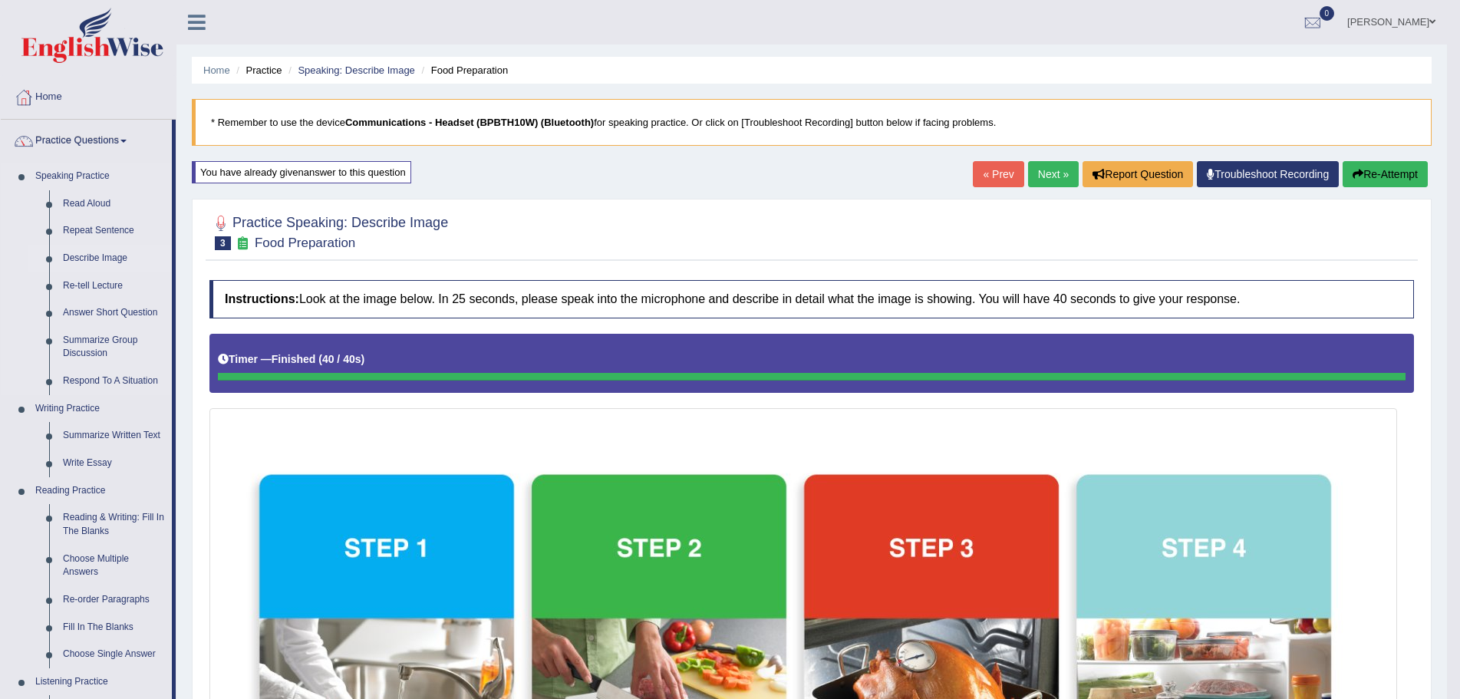
click at [103, 256] on link "Describe Image" at bounding box center [114, 259] width 116 height 28
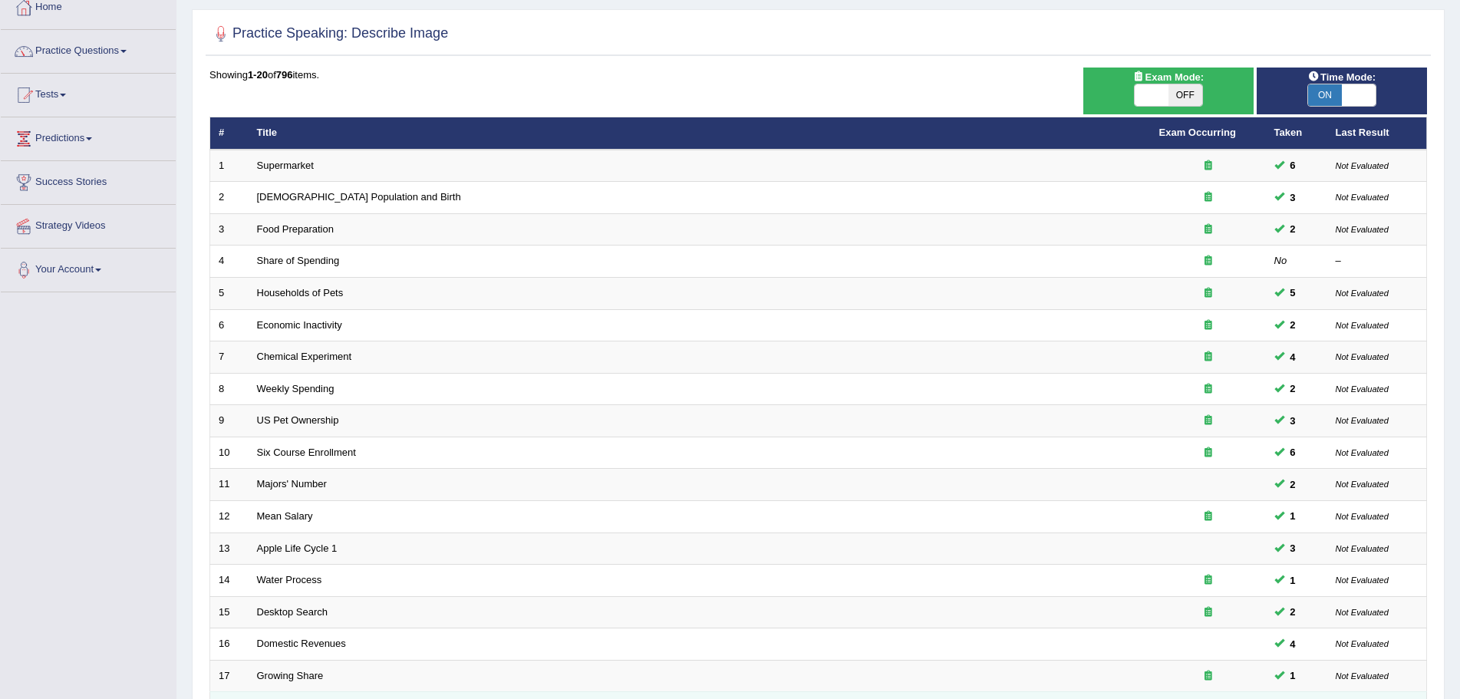
scroll to position [87, 0]
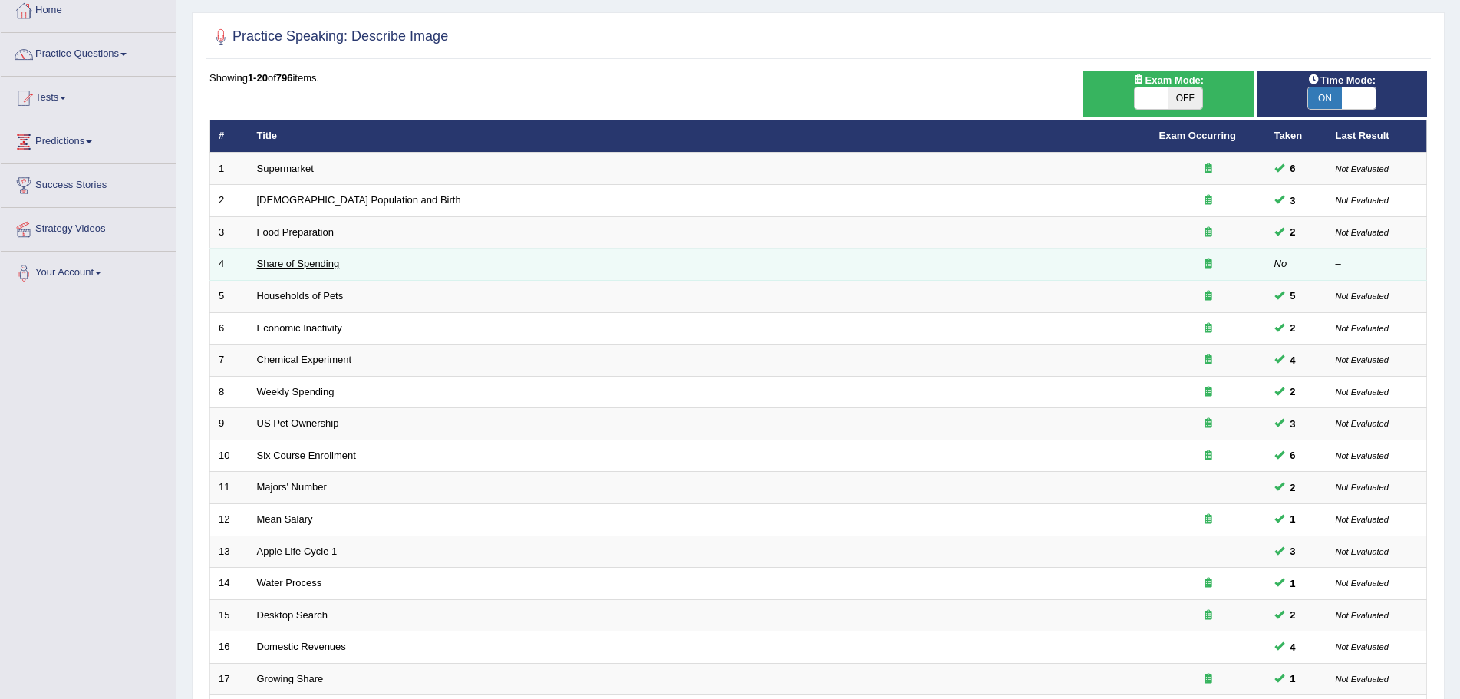
click at [305, 263] on link "Share of Spending" at bounding box center [298, 264] width 83 height 12
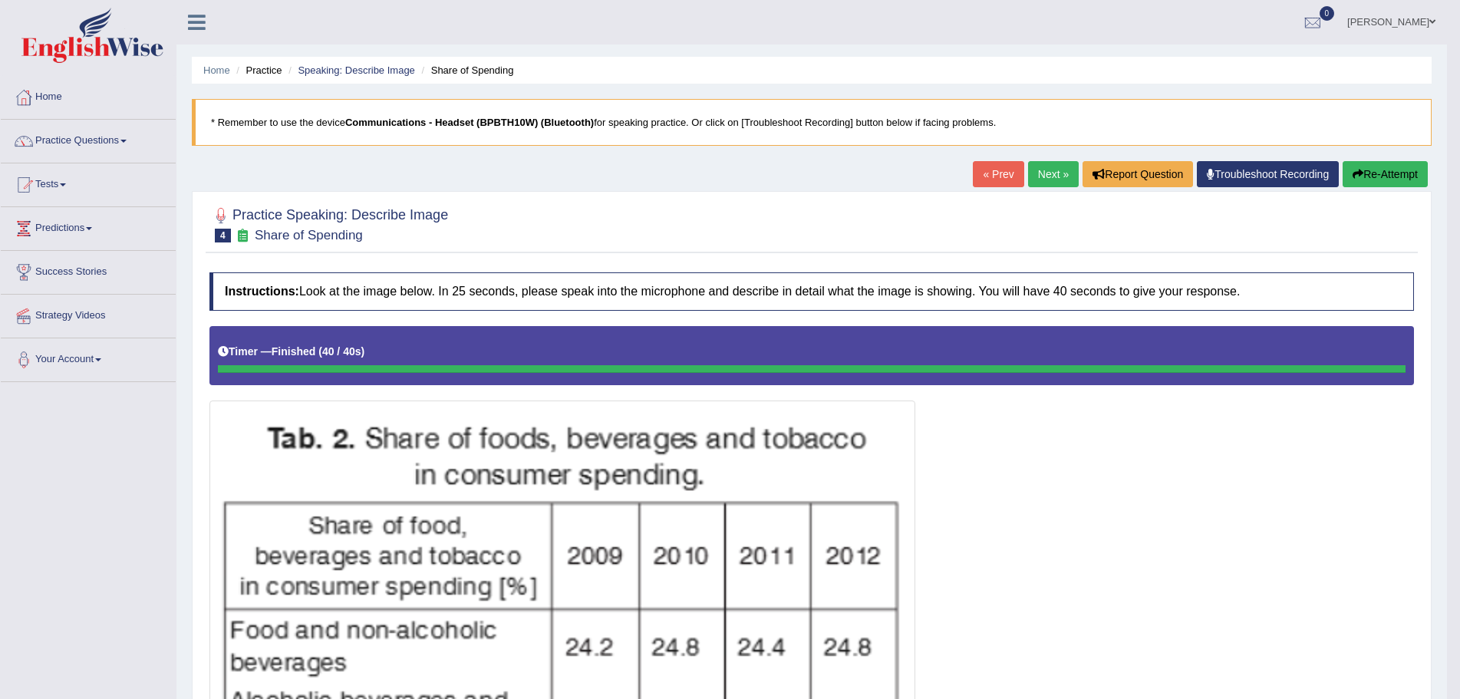
click at [1396, 172] on button "Re-Attempt" at bounding box center [1385, 174] width 85 height 26
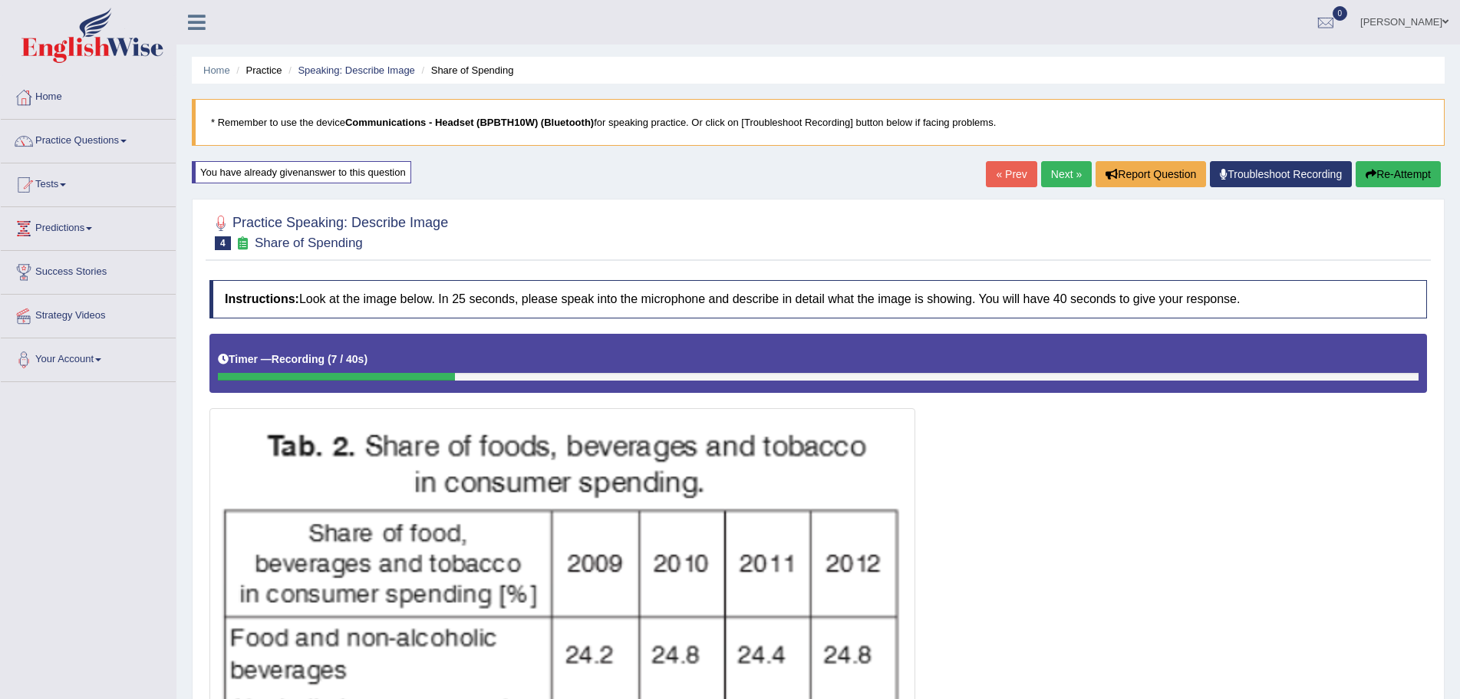
click at [1401, 173] on button "Re-Attempt" at bounding box center [1398, 174] width 85 height 26
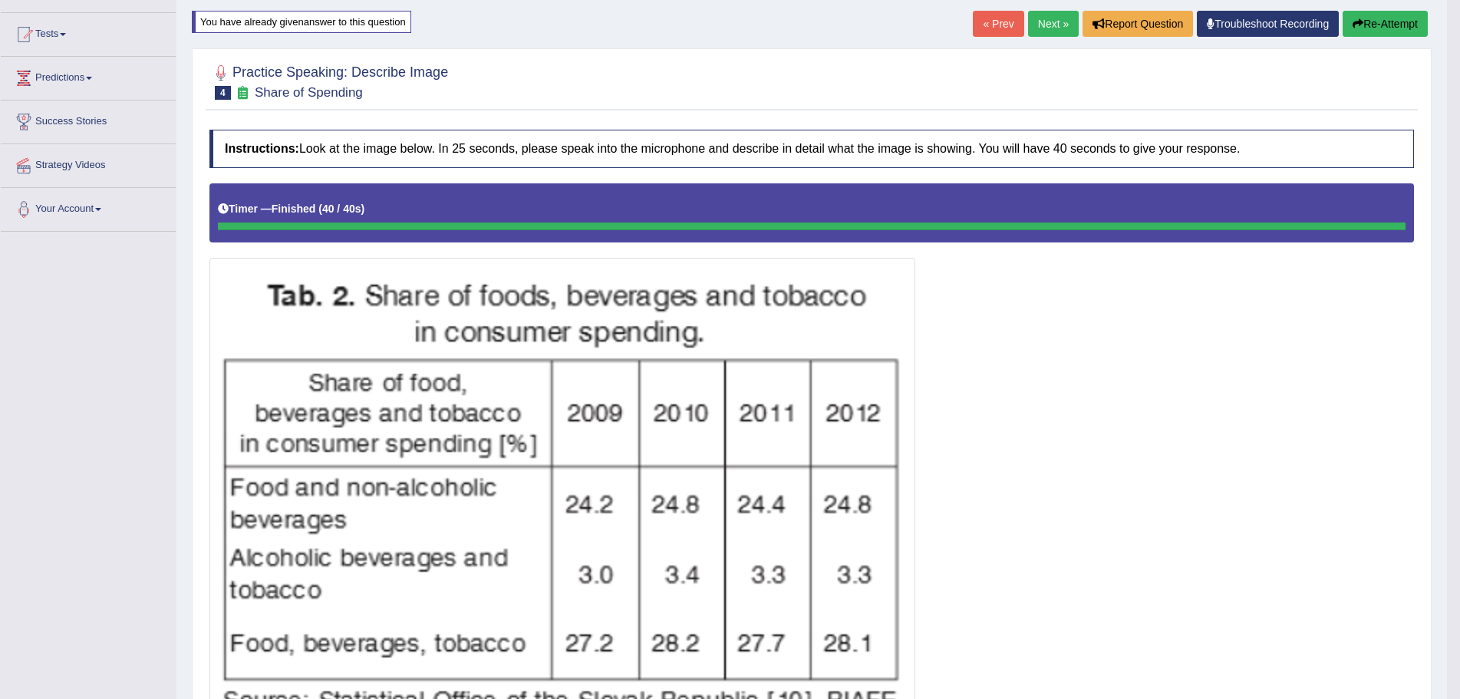
scroll to position [77, 0]
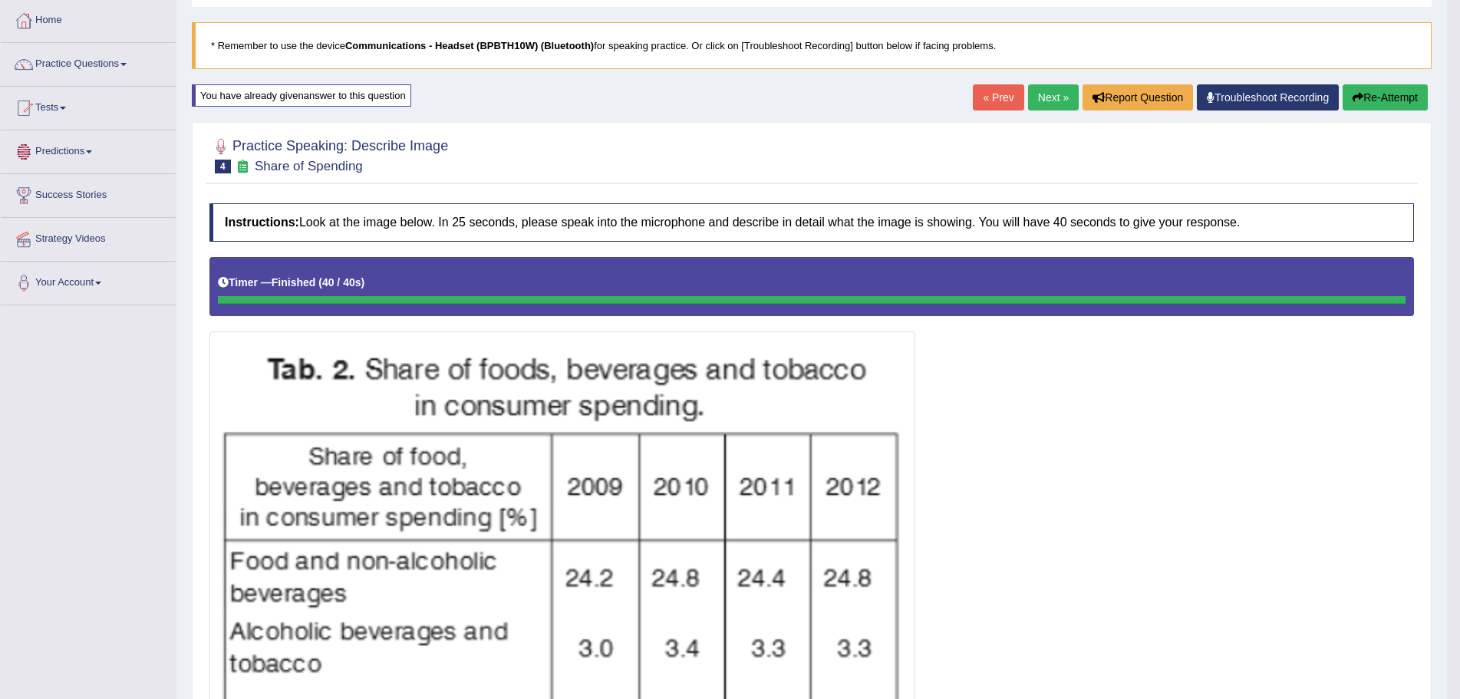
click at [1376, 100] on button "Re-Attempt" at bounding box center [1385, 97] width 85 height 26
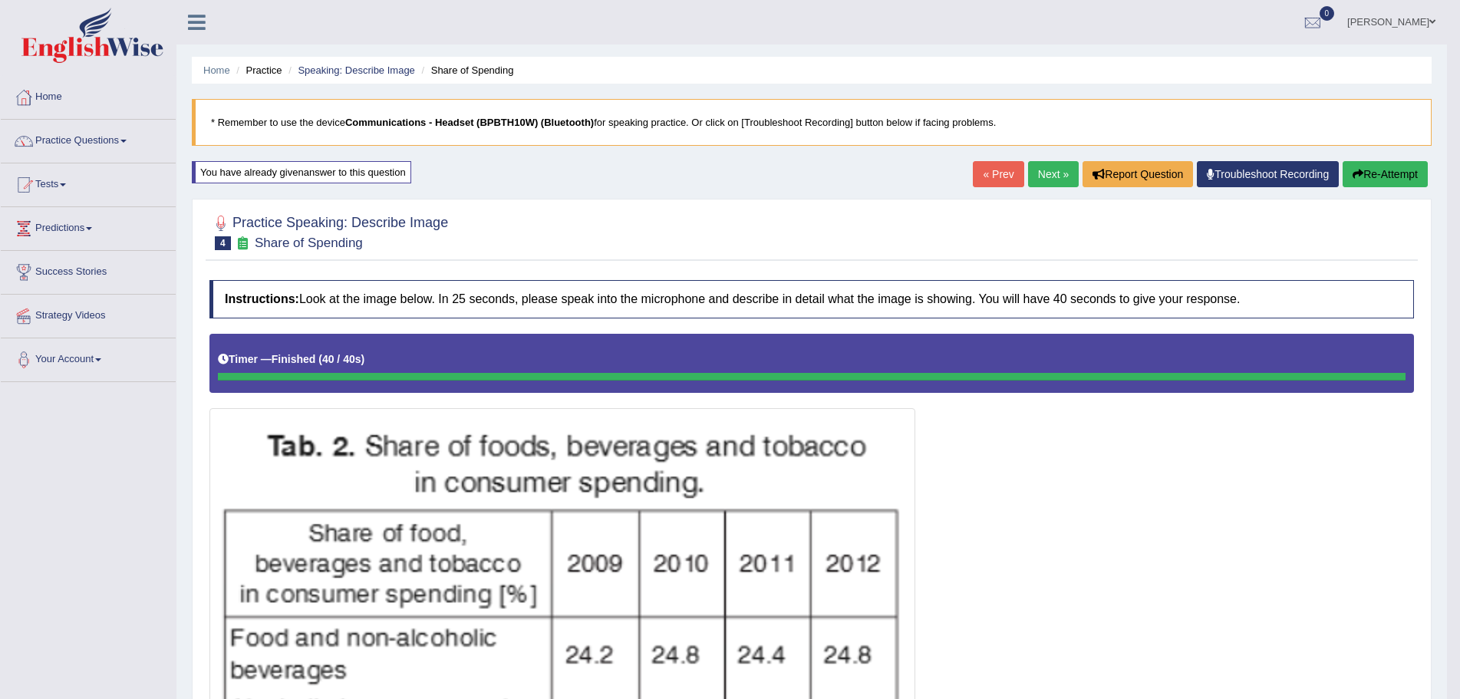
click at [1375, 176] on button "Re-Attempt" at bounding box center [1385, 174] width 85 height 26
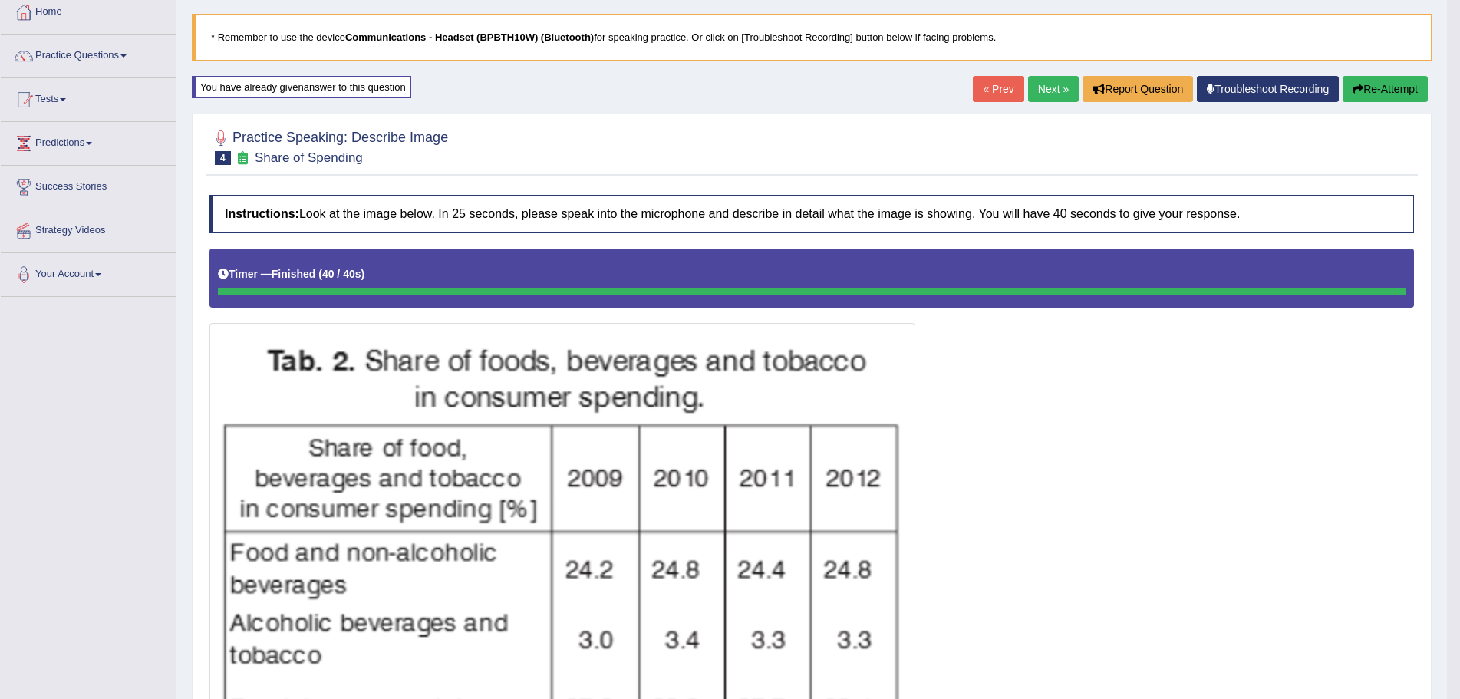
scroll to position [29, 0]
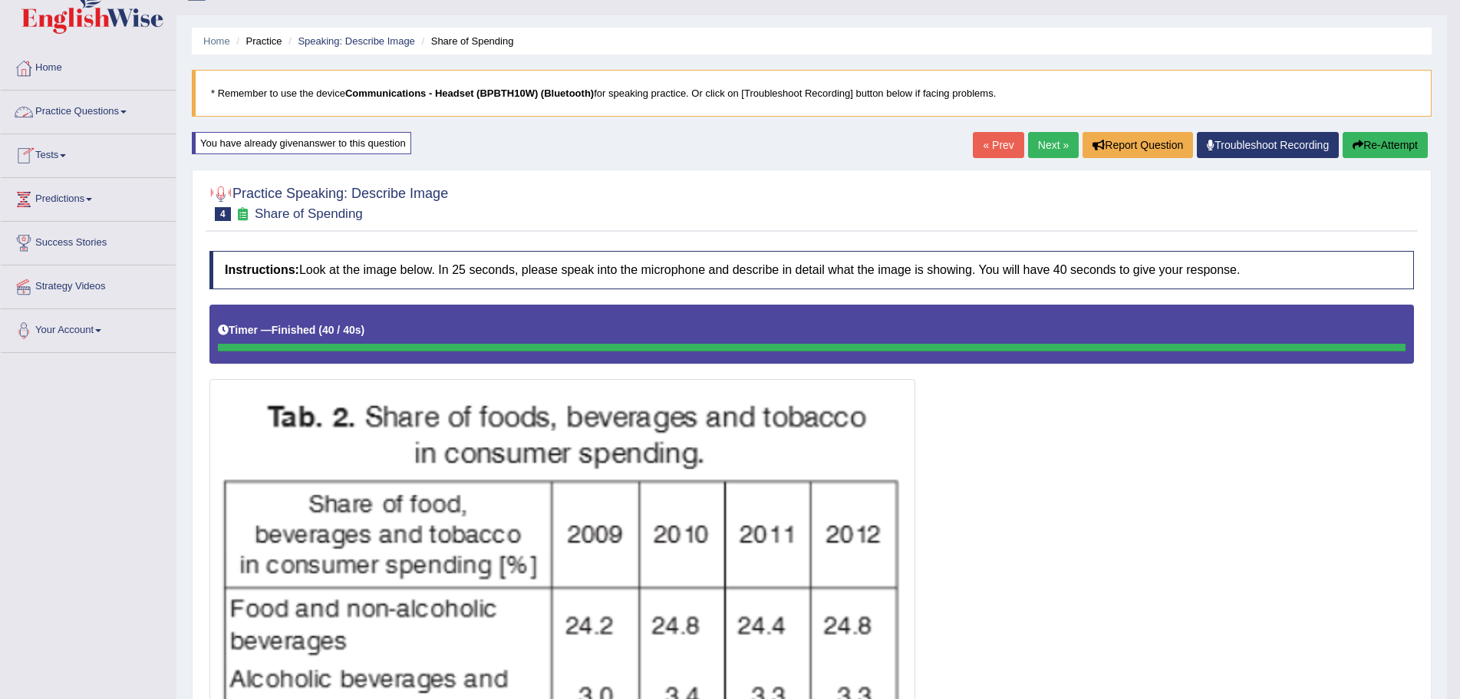
click at [126, 108] on link "Practice Questions" at bounding box center [88, 110] width 175 height 38
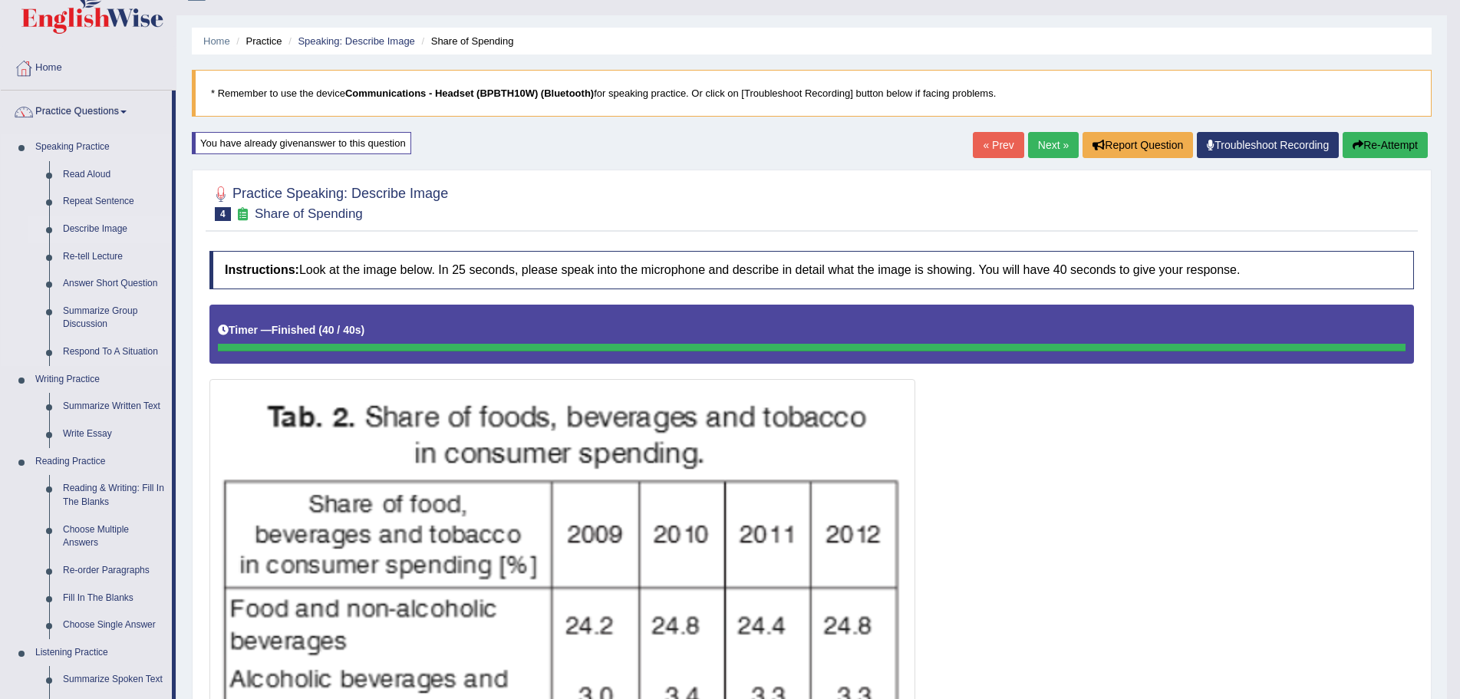
click at [115, 226] on link "Describe Image" at bounding box center [114, 230] width 116 height 28
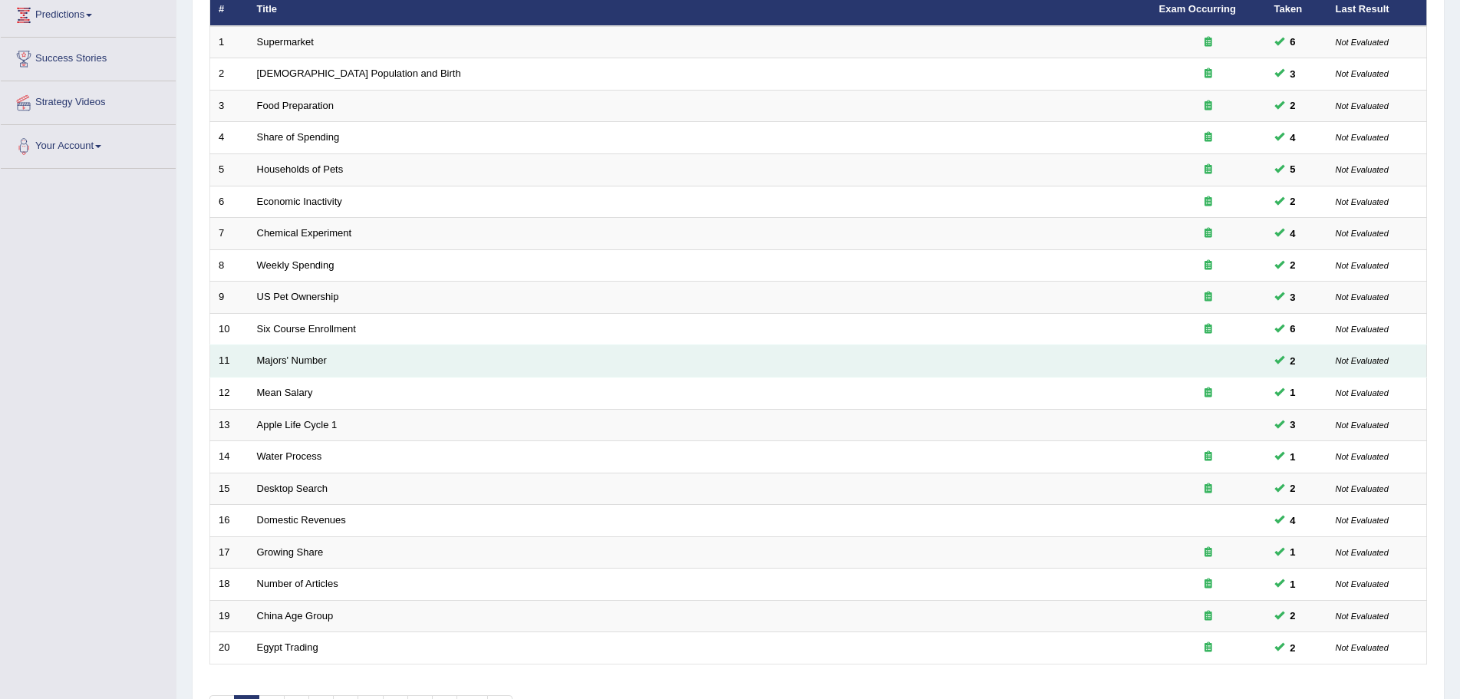
scroll to position [317, 0]
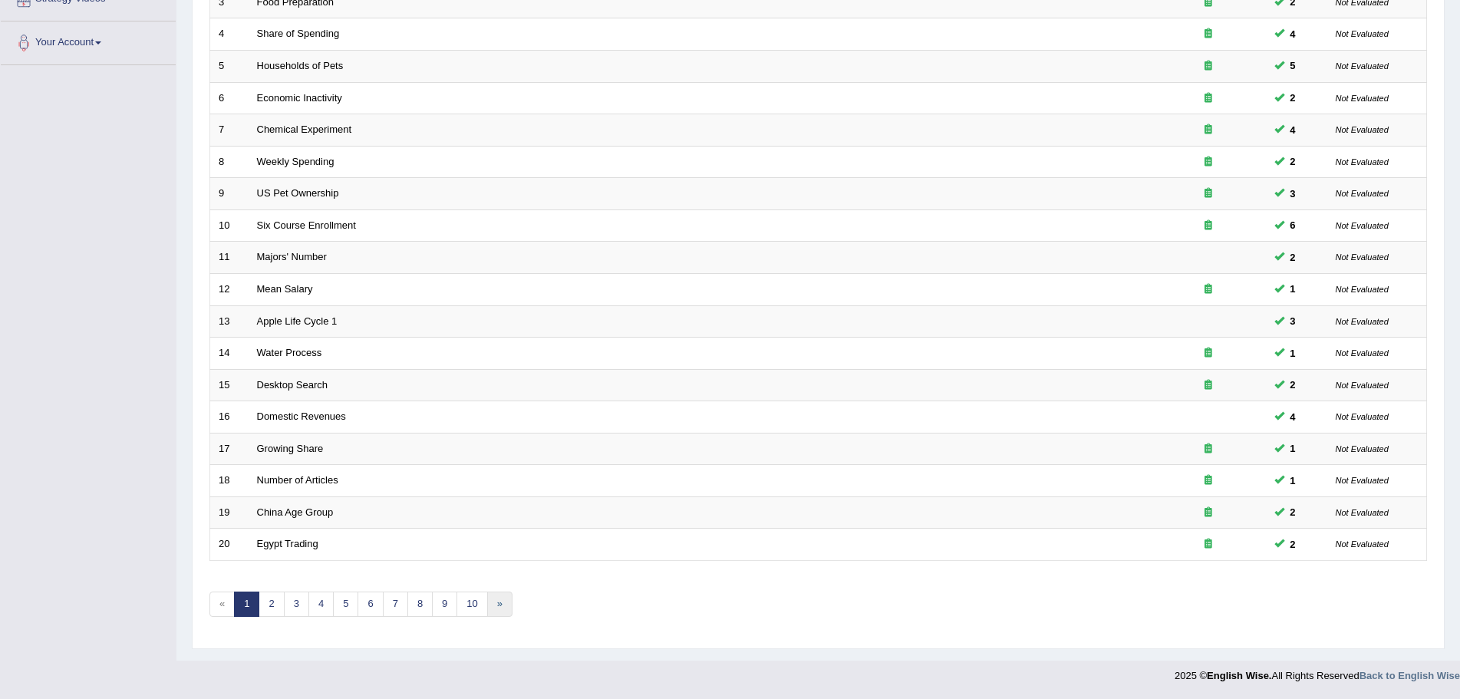
click at [499, 605] on link "»" at bounding box center [499, 604] width 25 height 25
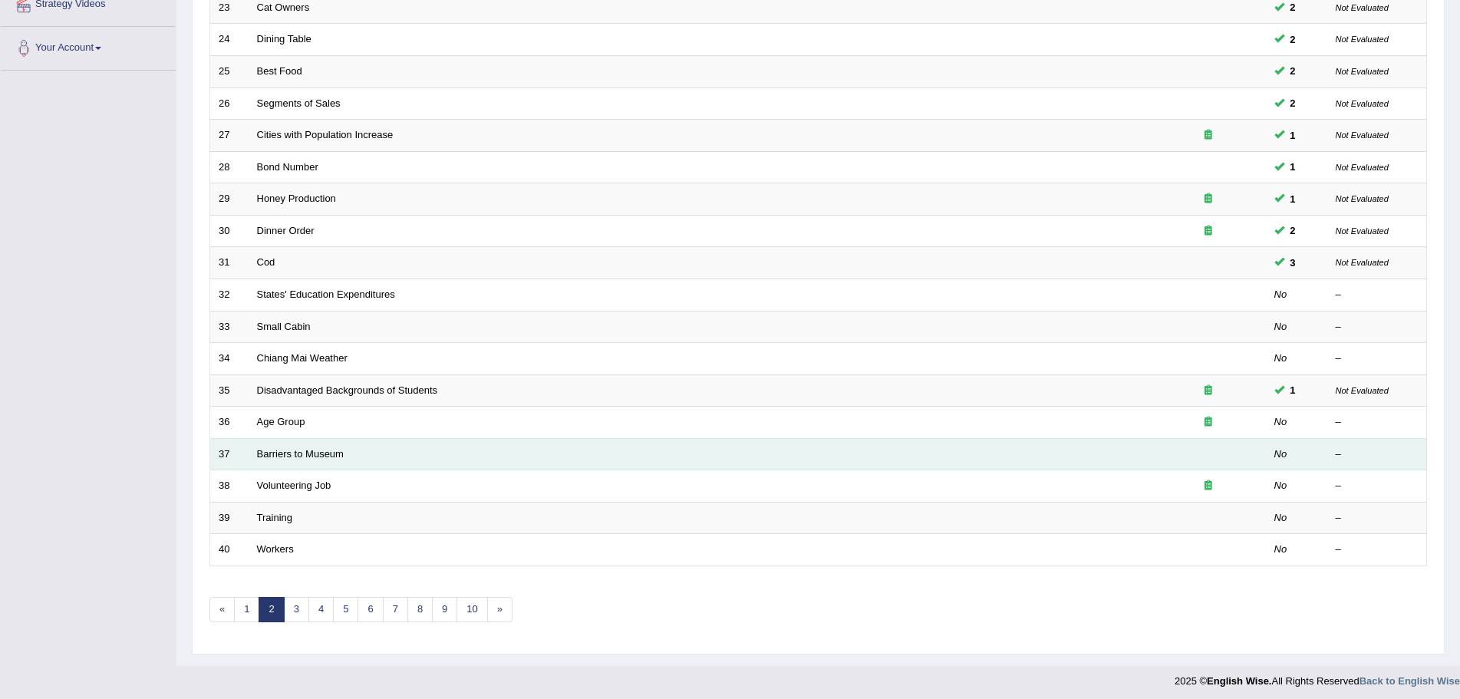
scroll to position [317, 0]
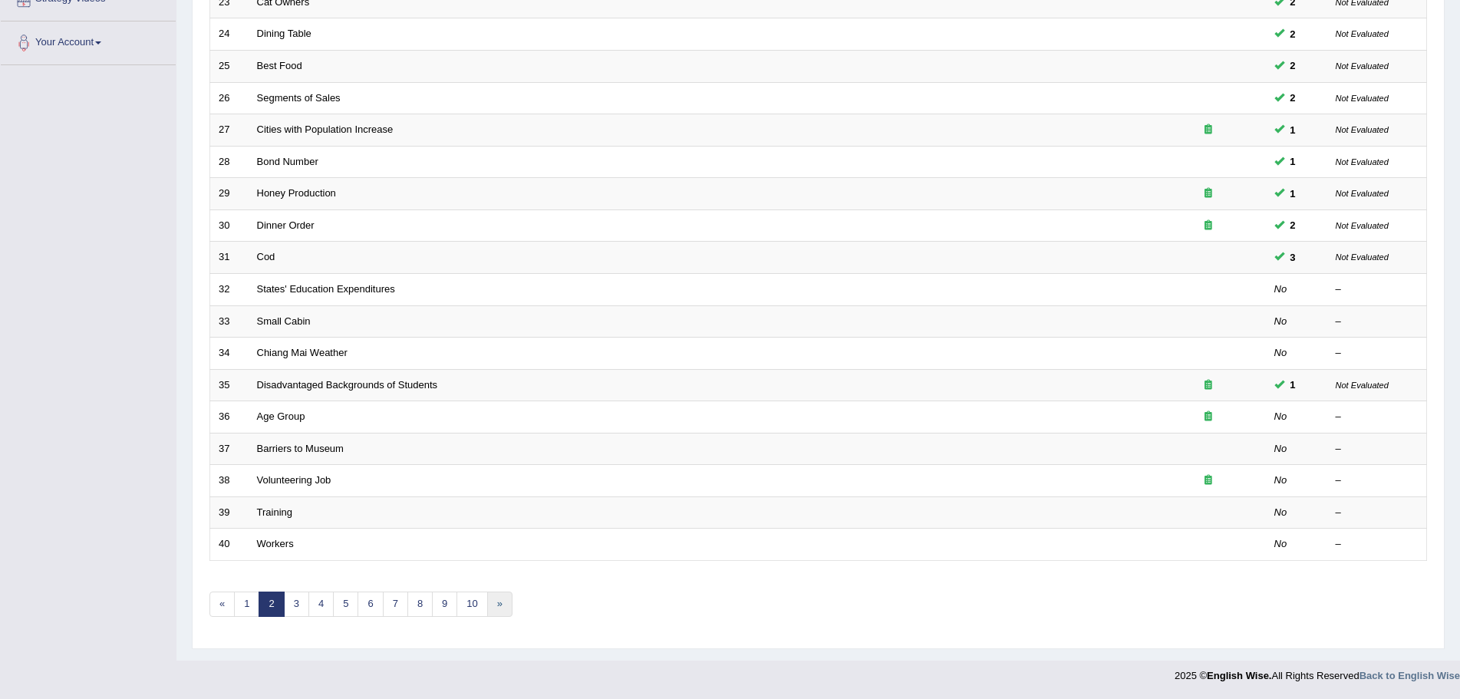
click at [501, 606] on link "»" at bounding box center [499, 604] width 25 height 25
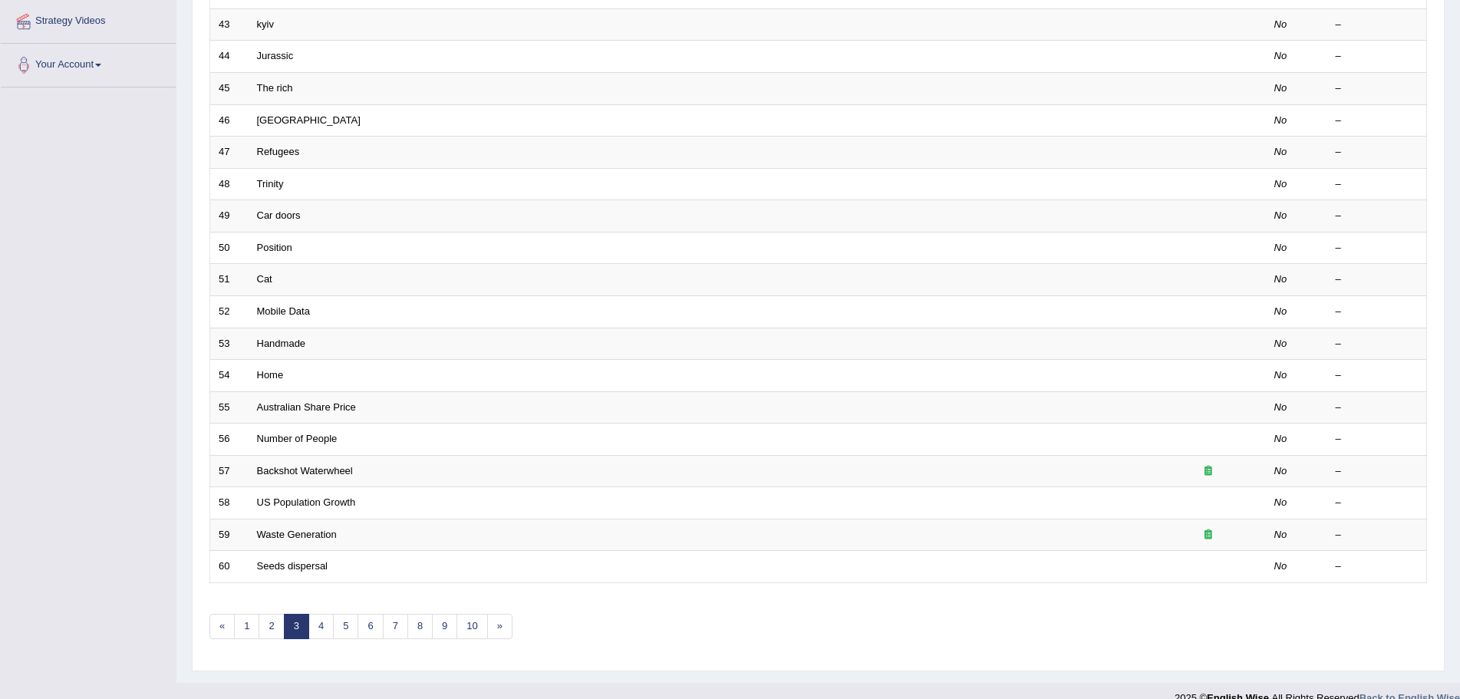
scroll to position [317, 0]
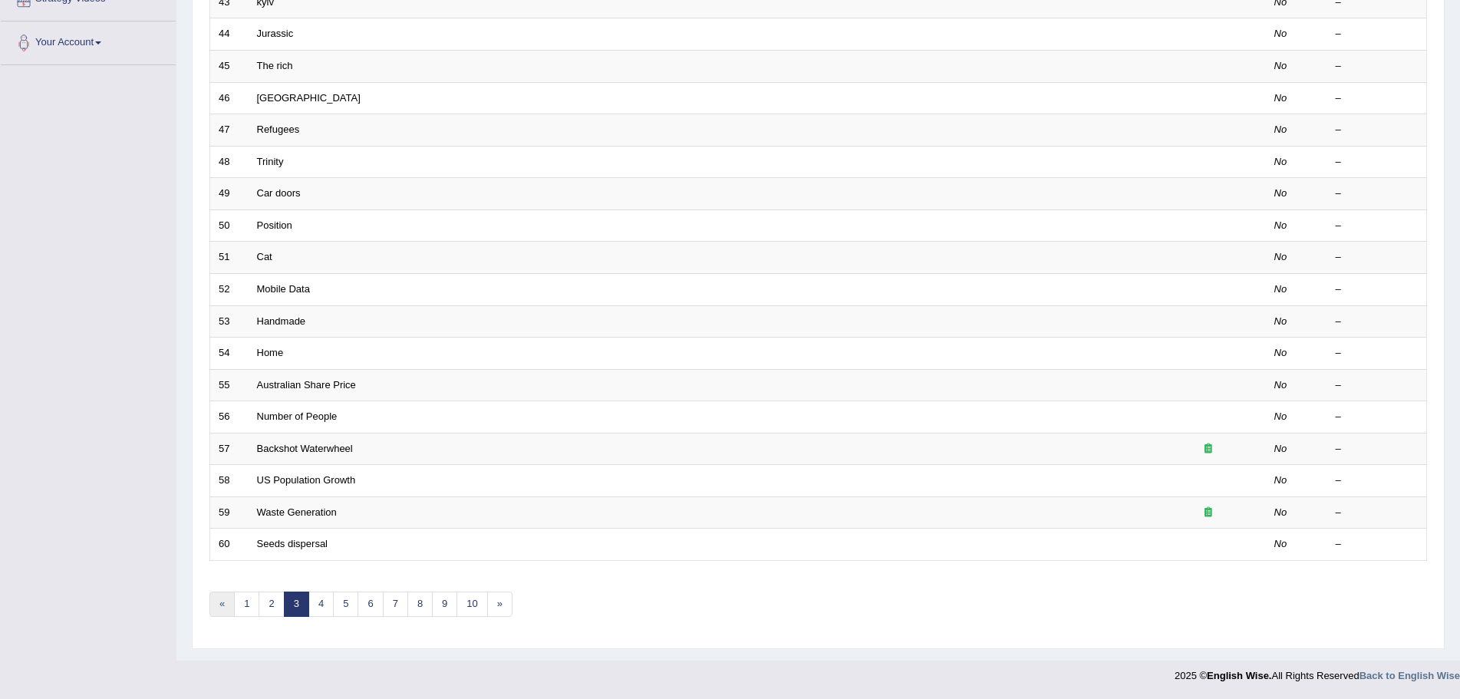
click at [217, 605] on link "«" at bounding box center [222, 604] width 25 height 25
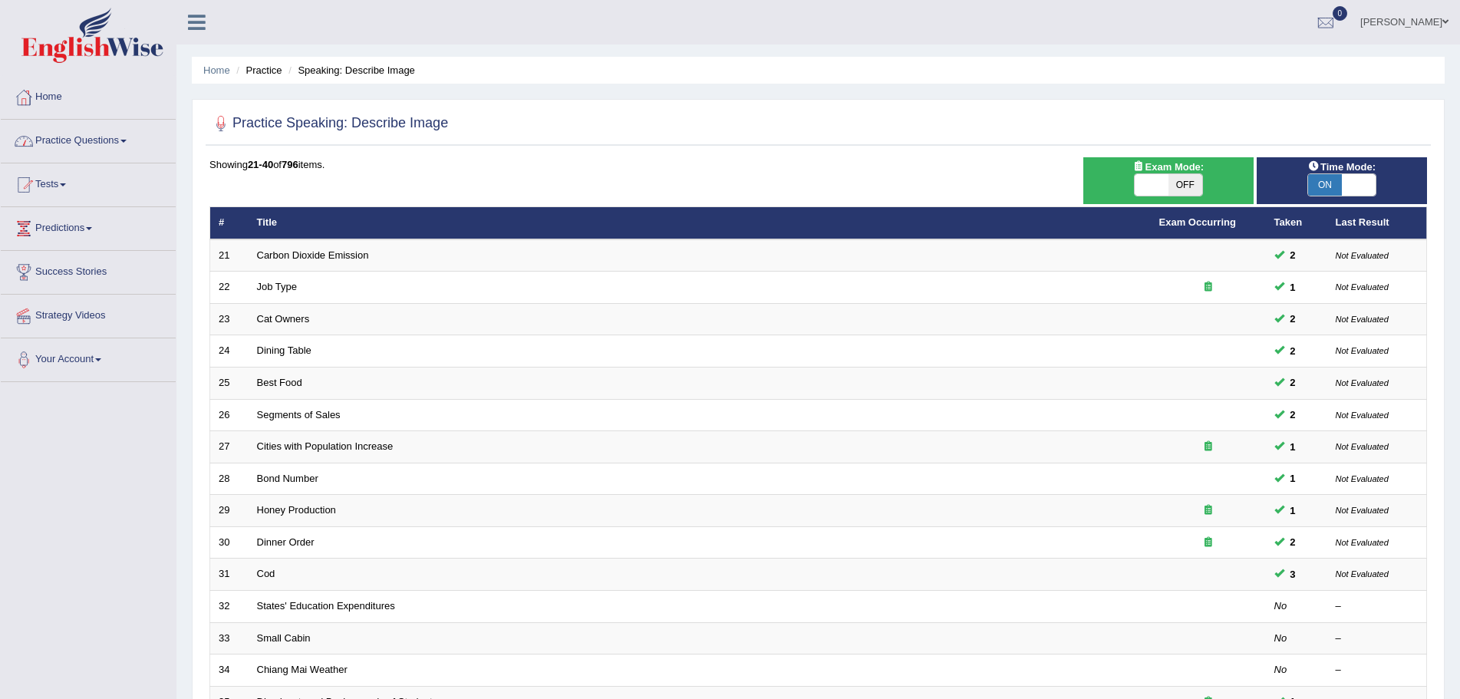
click at [125, 142] on link "Practice Questions" at bounding box center [88, 139] width 175 height 38
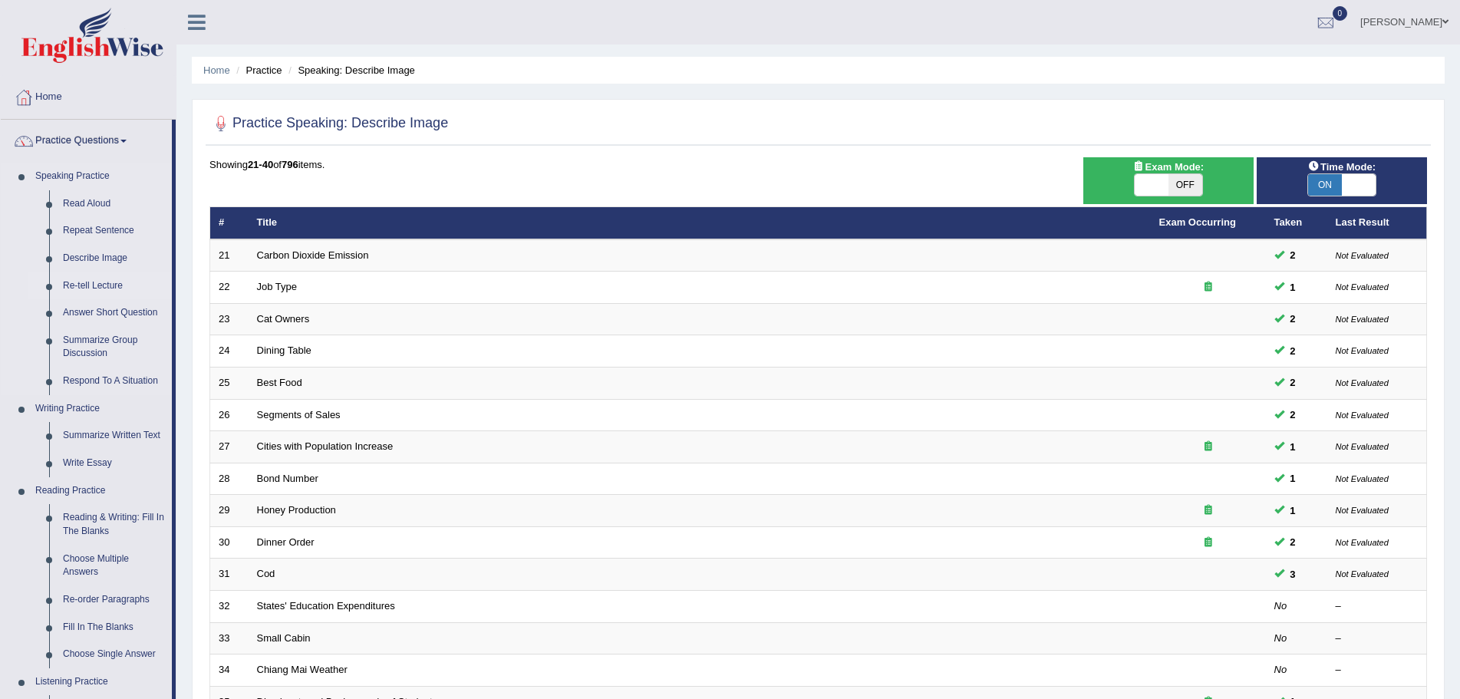
click at [97, 287] on link "Re-tell Lecture" at bounding box center [114, 286] width 116 height 28
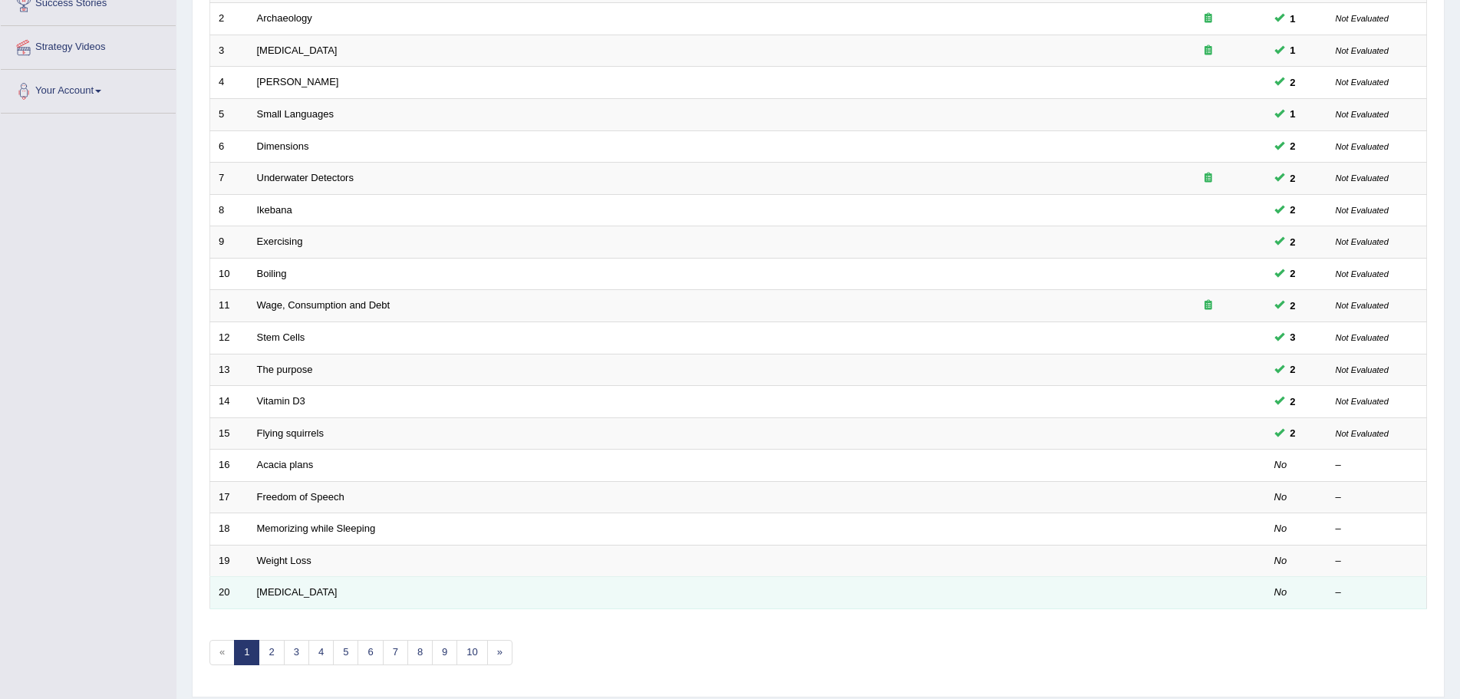
scroll to position [317, 0]
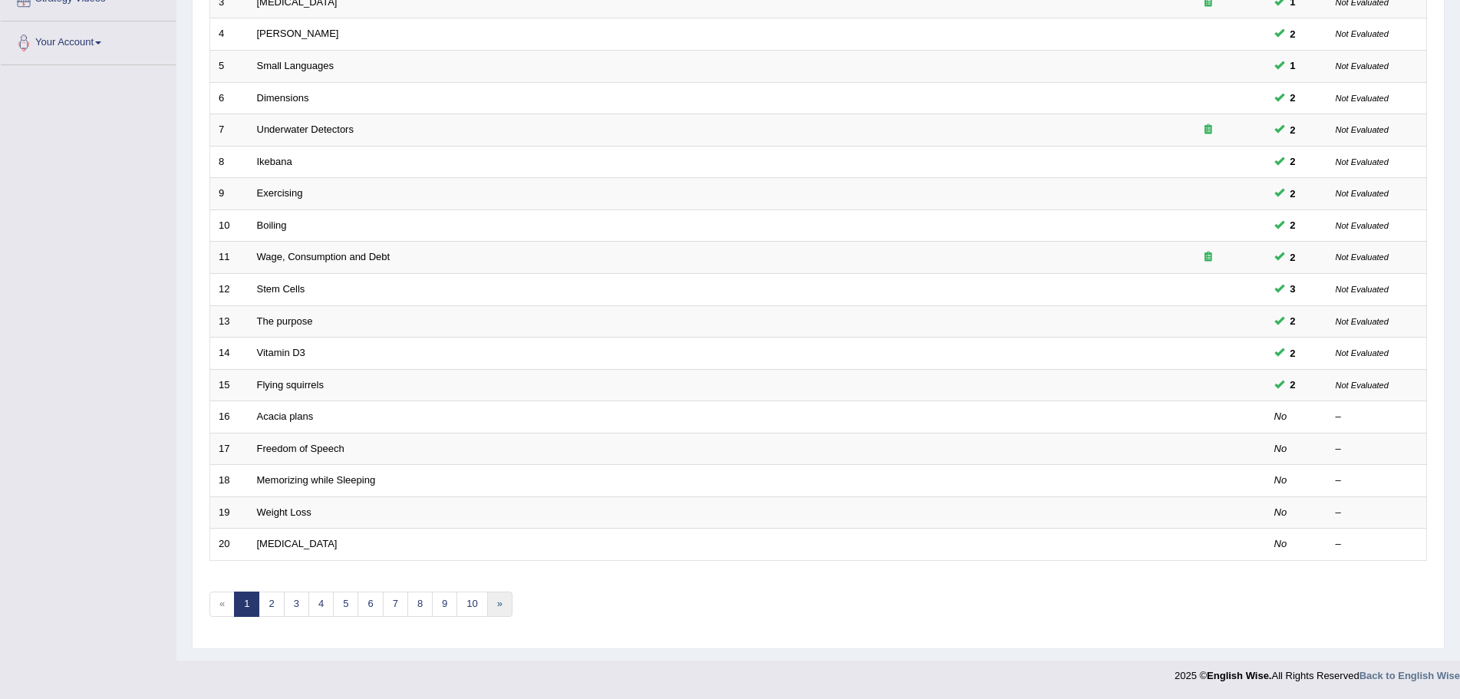
click at [494, 605] on link "»" at bounding box center [499, 604] width 25 height 25
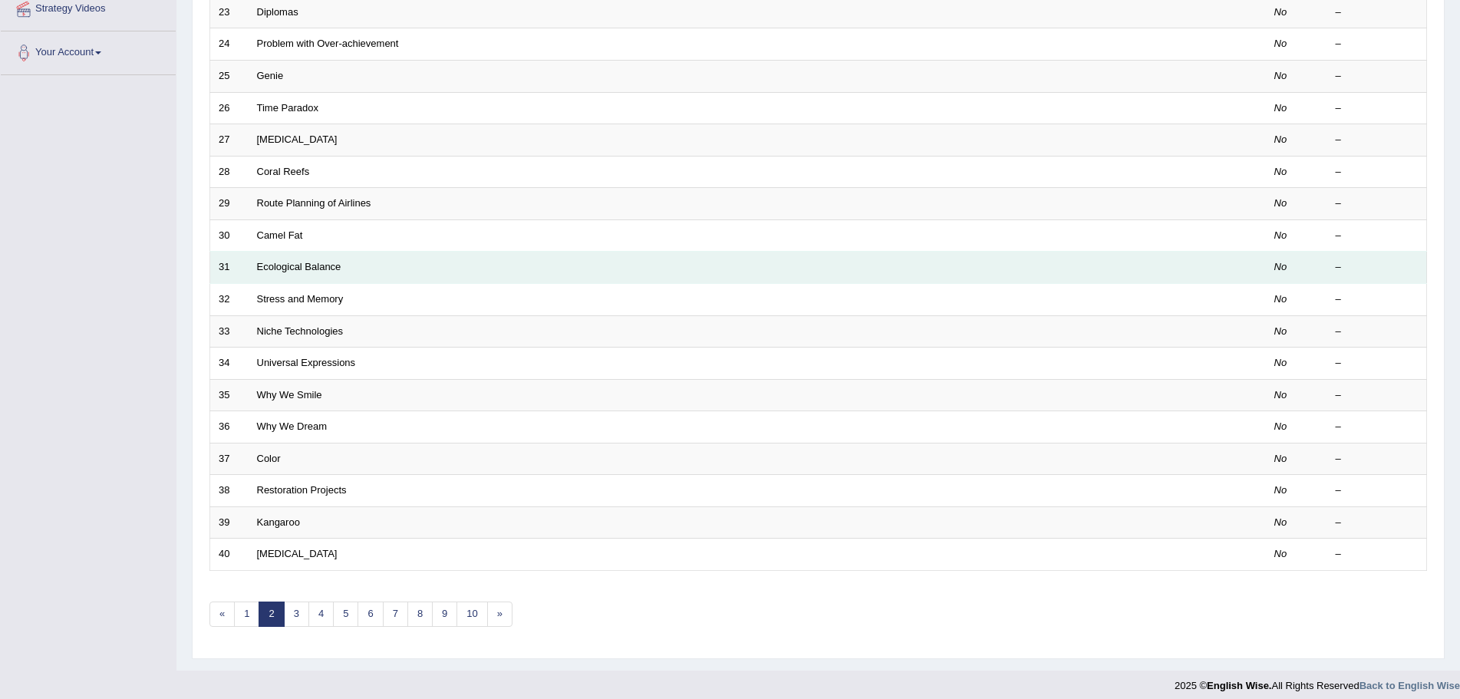
scroll to position [317, 0]
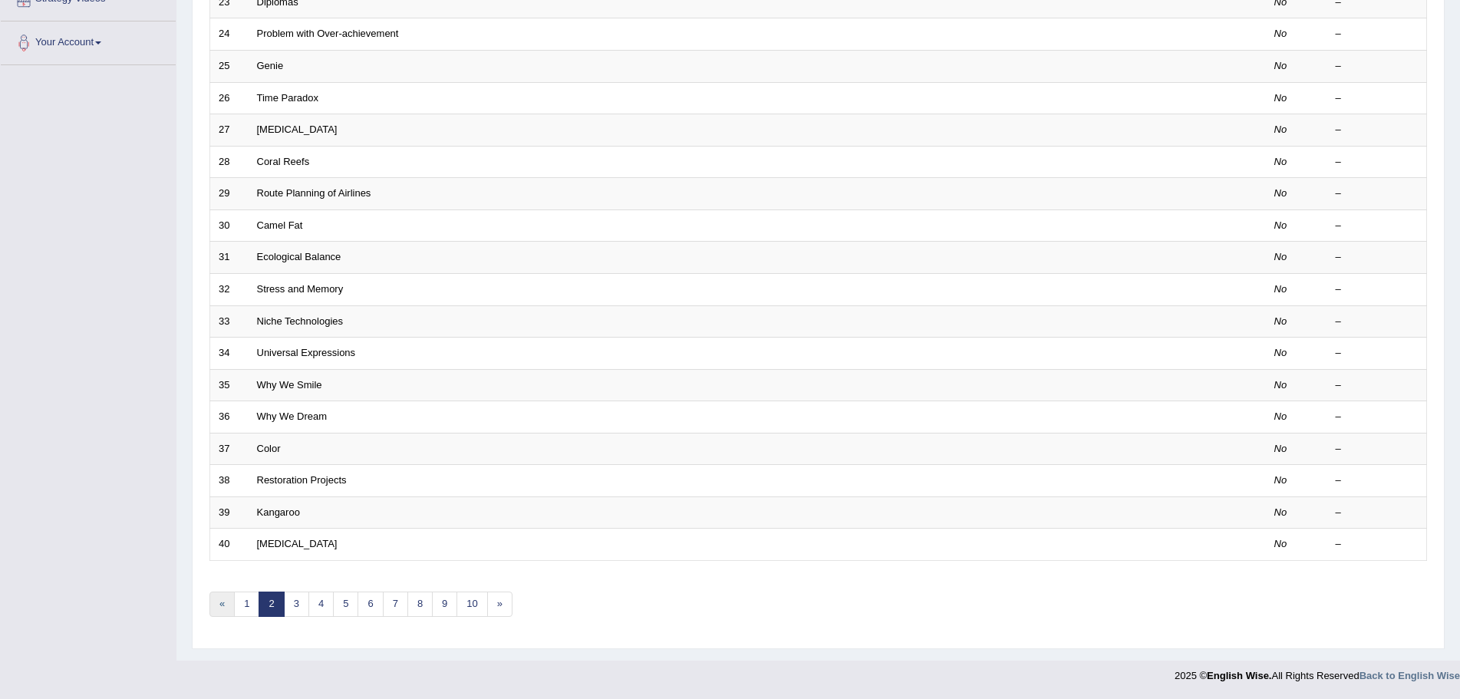
click at [219, 602] on link "«" at bounding box center [222, 604] width 25 height 25
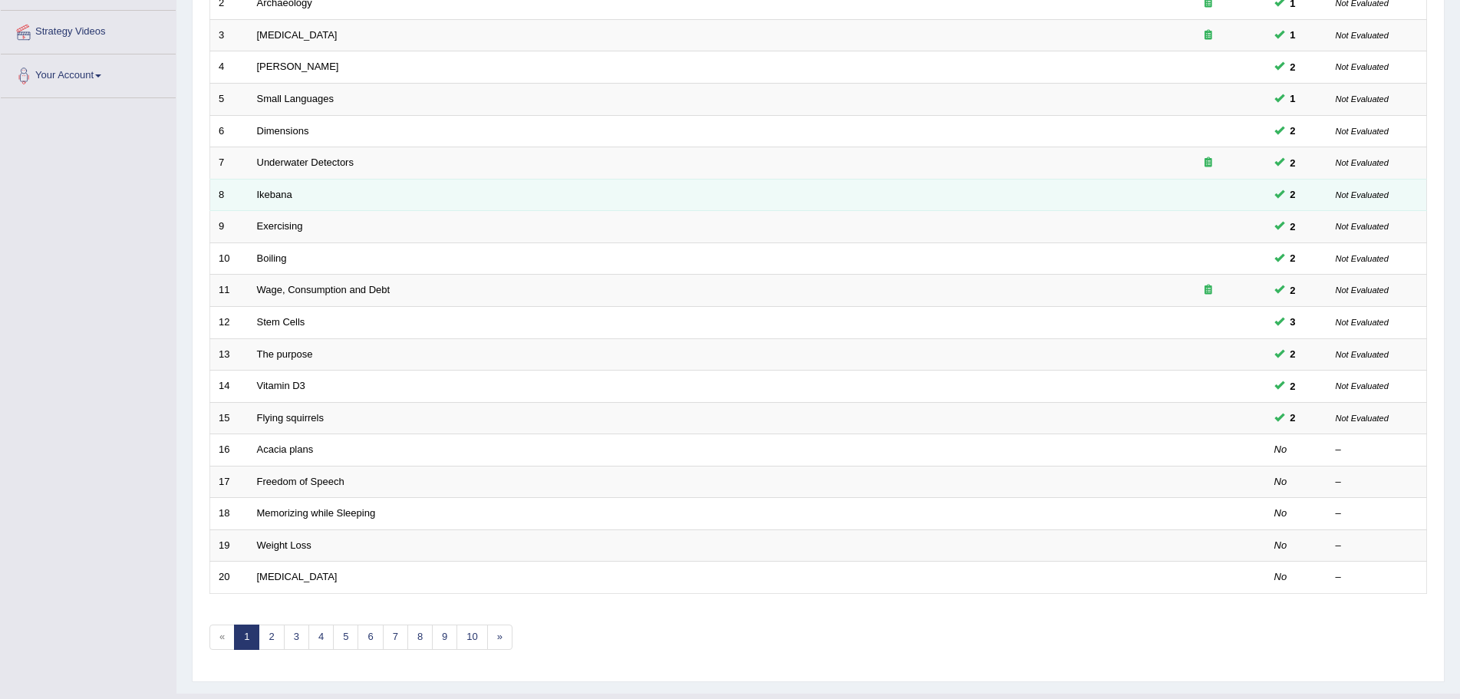
scroll to position [307, 0]
